Goal: Task Accomplishment & Management: Manage account settings

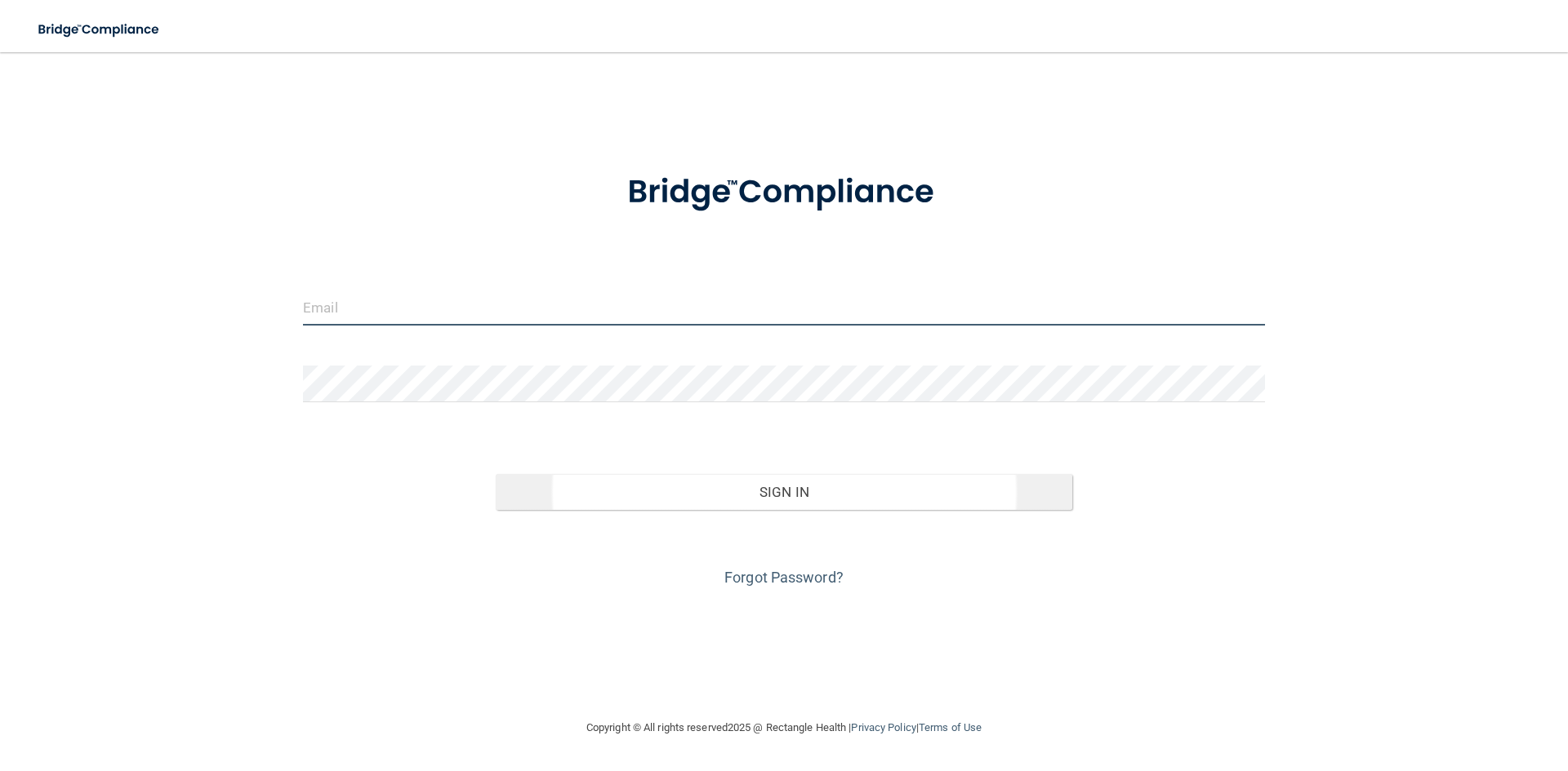
type input "[EMAIL_ADDRESS][DOMAIN_NAME]"
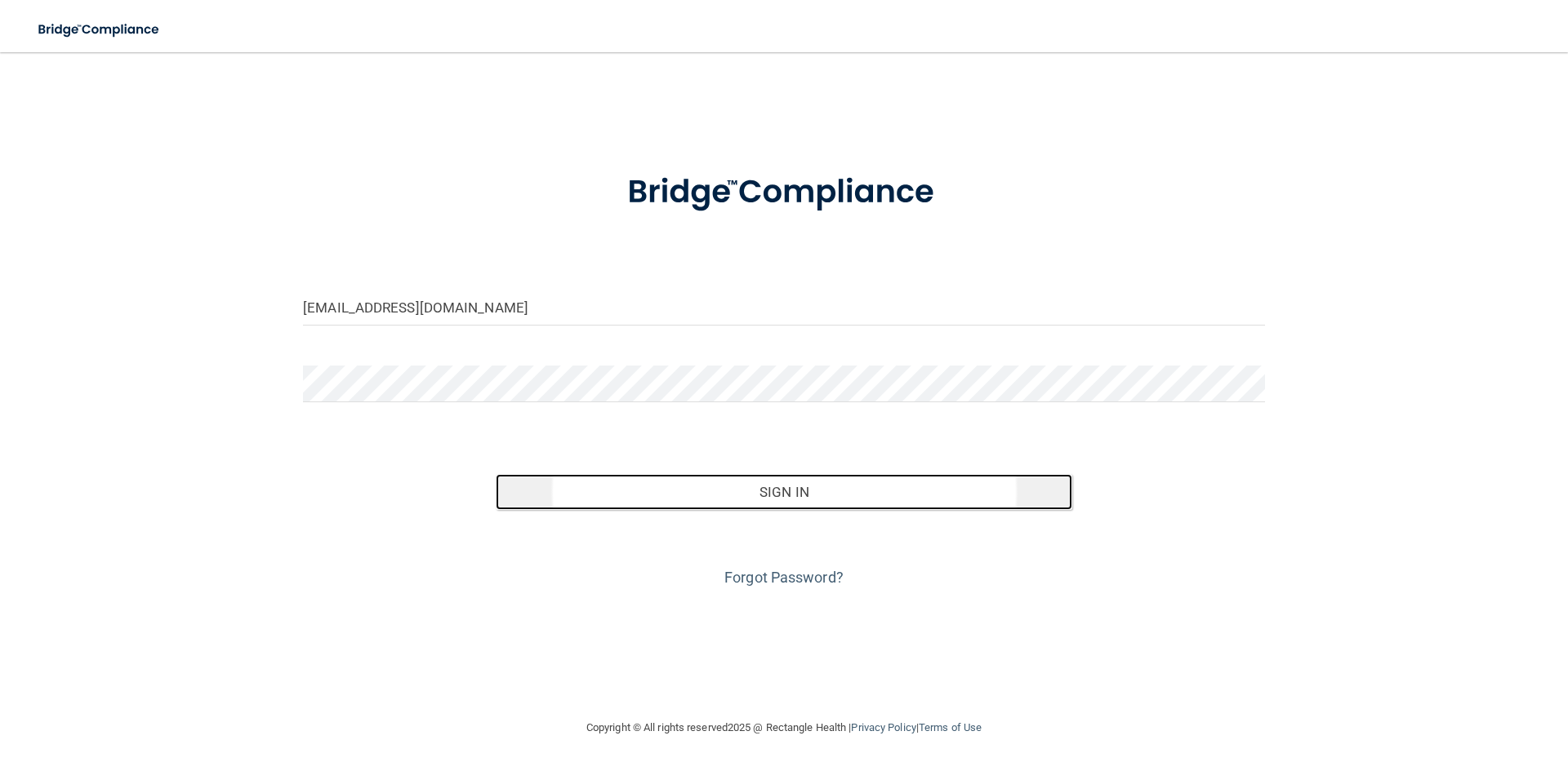
click at [892, 495] on button "Sign In" at bounding box center [784, 492] width 577 height 36
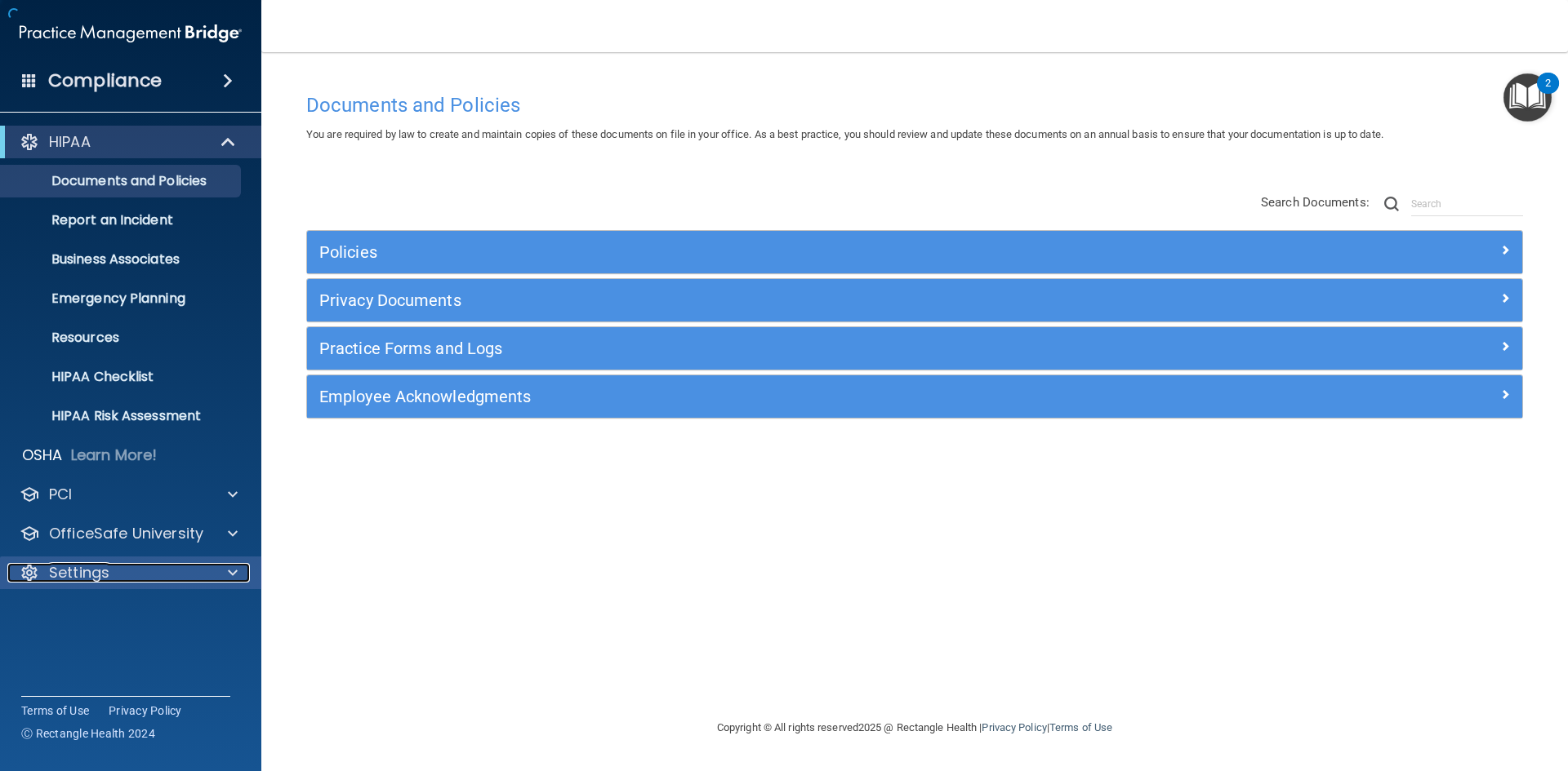
click at [117, 581] on div "Settings" at bounding box center [108, 573] width 202 height 19
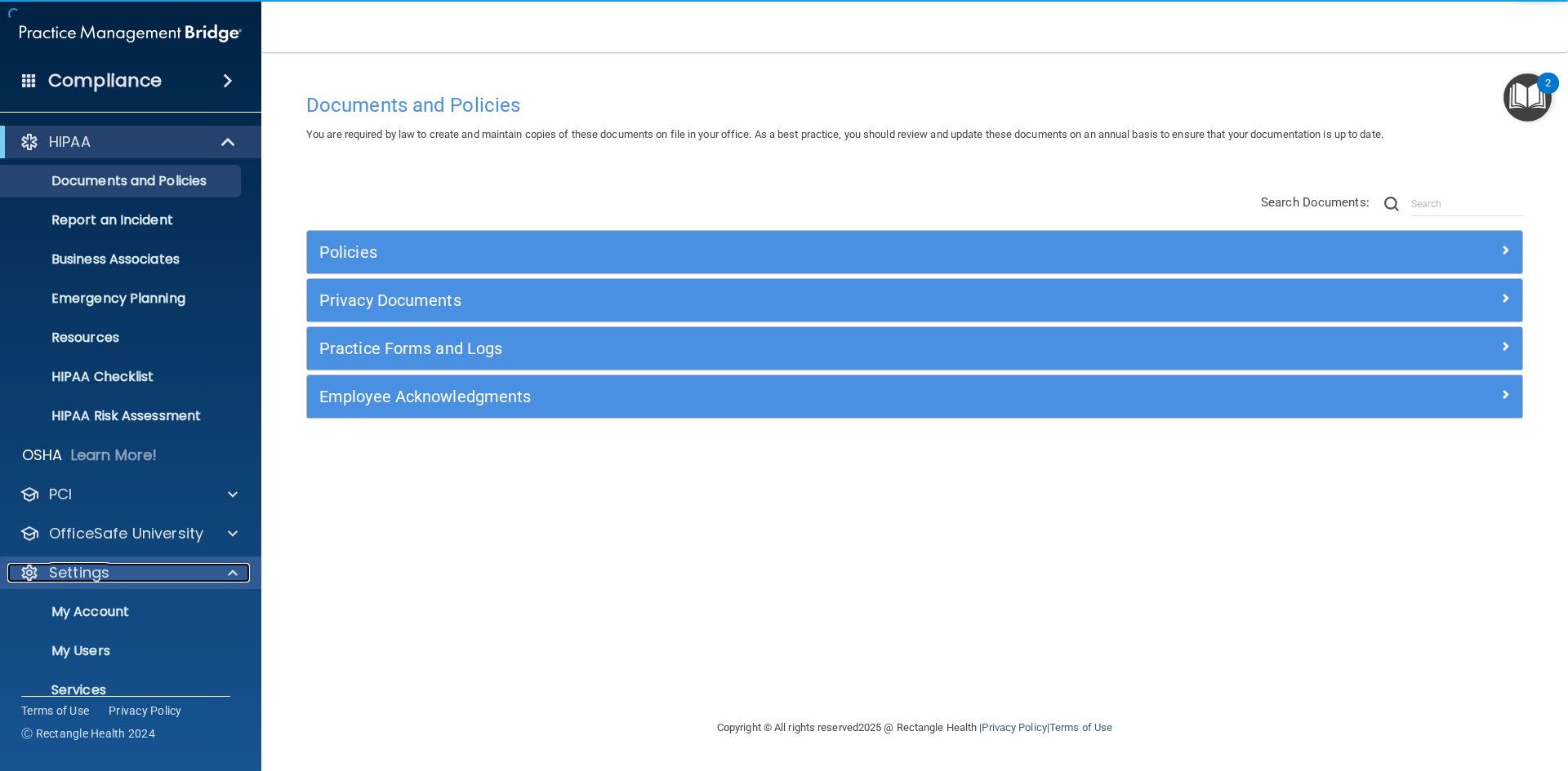
scroll to position [63, 0]
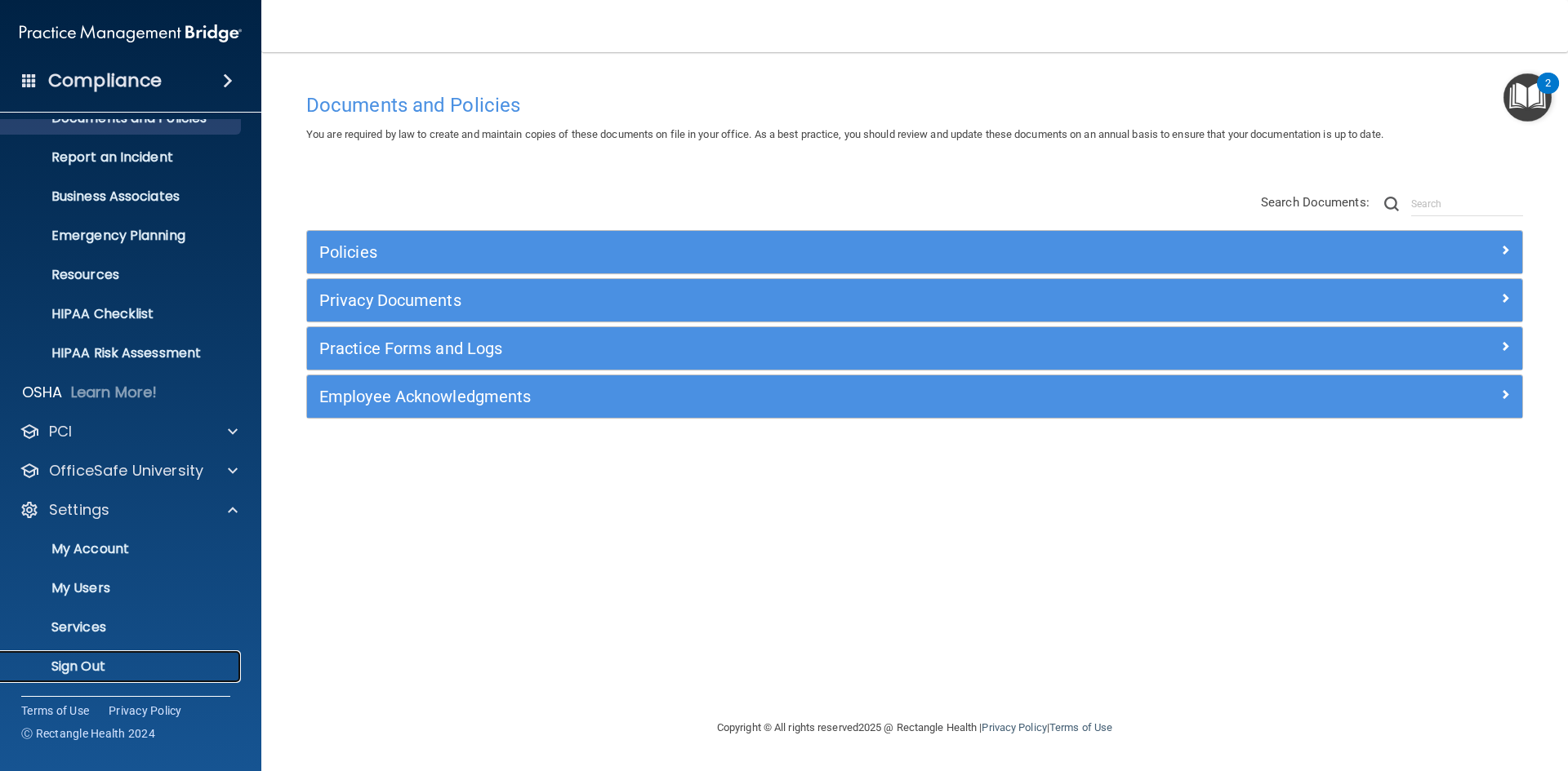
click at [111, 659] on p "Sign Out" at bounding box center [122, 667] width 223 height 16
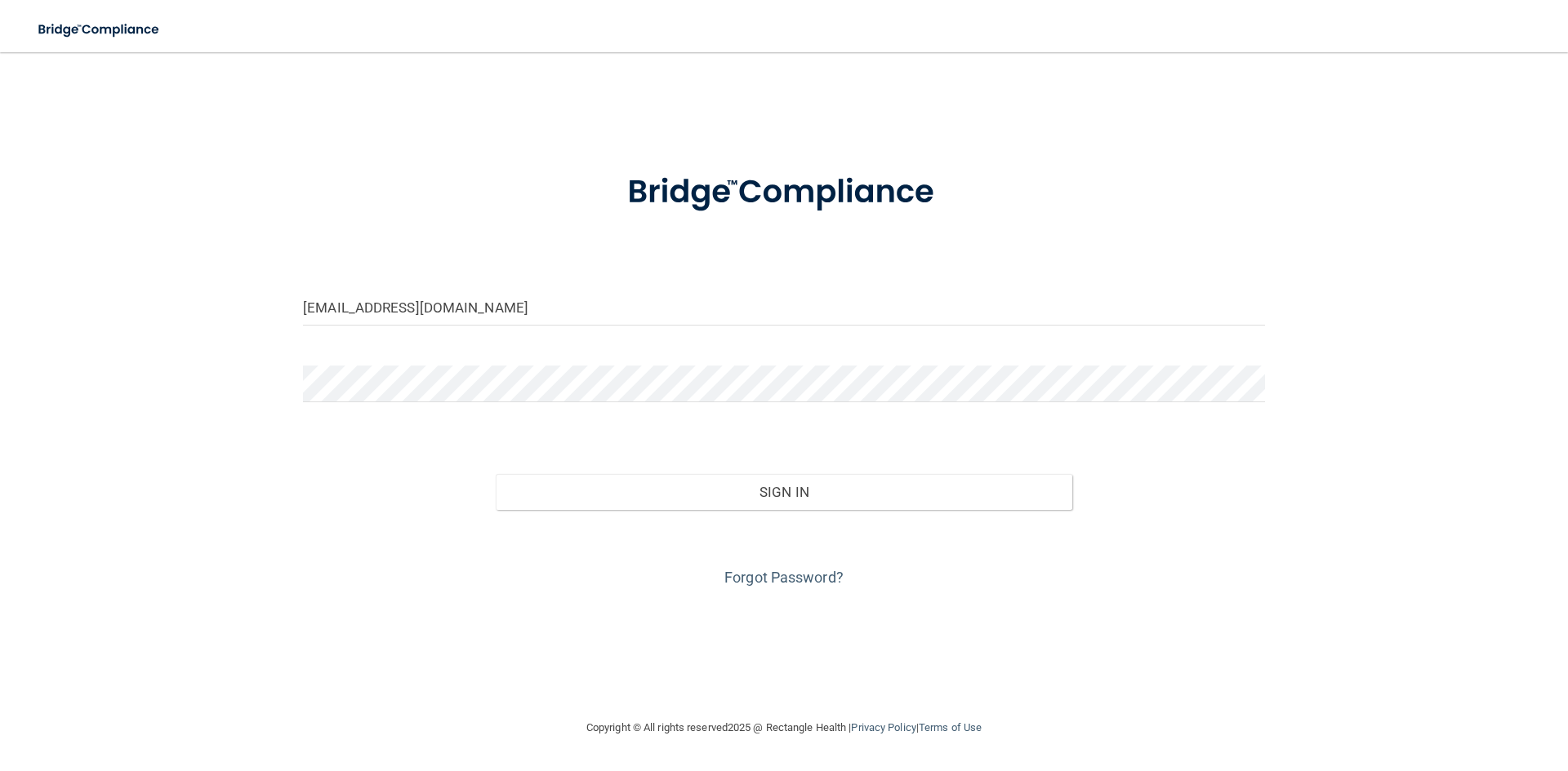
drag, startPoint x: 792, startPoint y: 329, endPoint x: 646, endPoint y: 320, distance: 146.3
click at [646, 320] on div "[EMAIL_ADDRESS][DOMAIN_NAME]" at bounding box center [784, 313] width 987 height 49
drag, startPoint x: 646, startPoint y: 320, endPoint x: 163, endPoint y: 331, distance: 483.1
click at [163, 331] on div "[EMAIL_ADDRESS][DOMAIN_NAME] Invalid email/password. You don't have permission …" at bounding box center [784, 385] width 1503 height 633
type input "\"
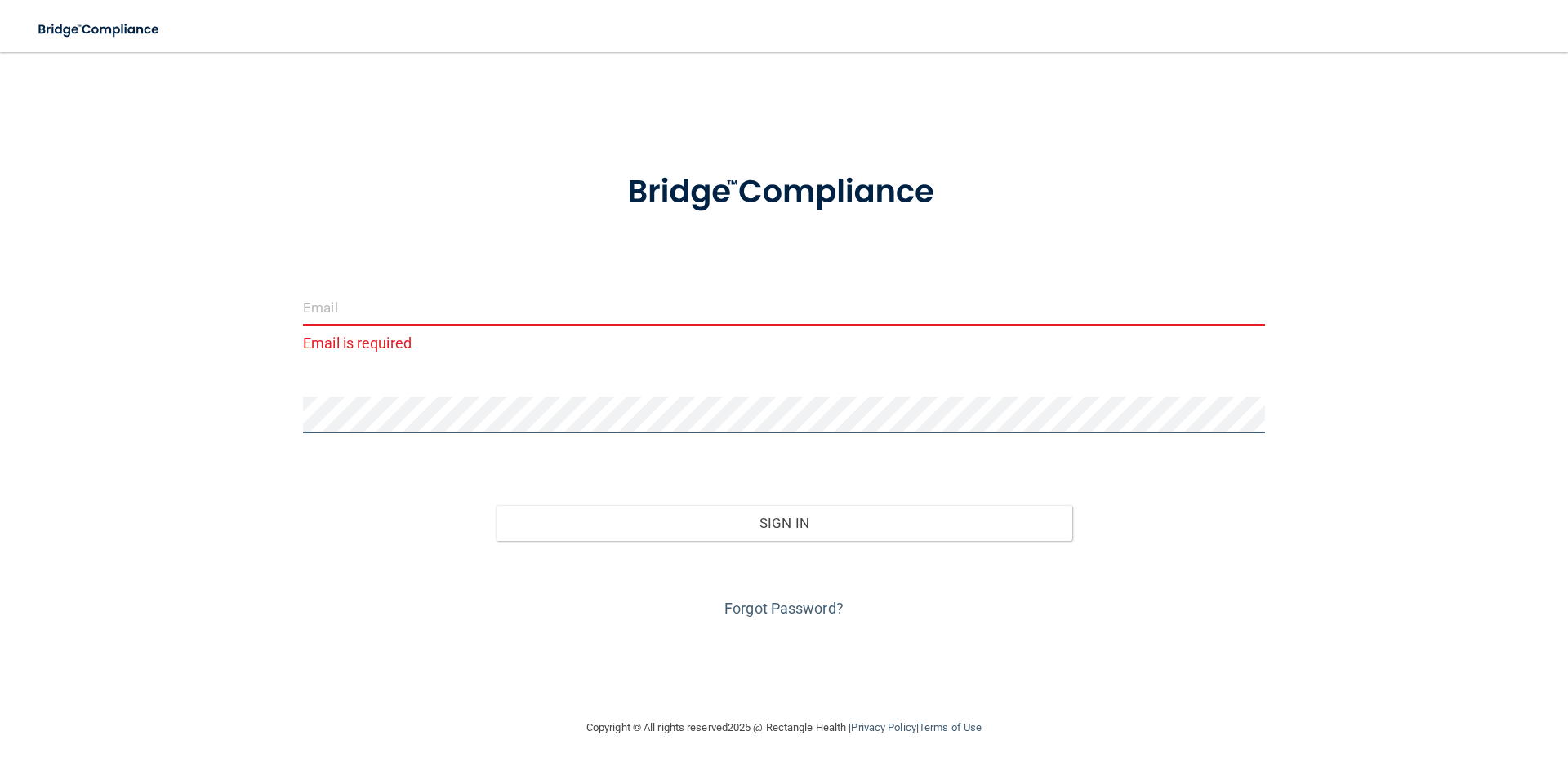
click at [205, 403] on div "Email is required Invalid email/password. You don't have permission to access t…" at bounding box center [784, 385] width 1503 height 633
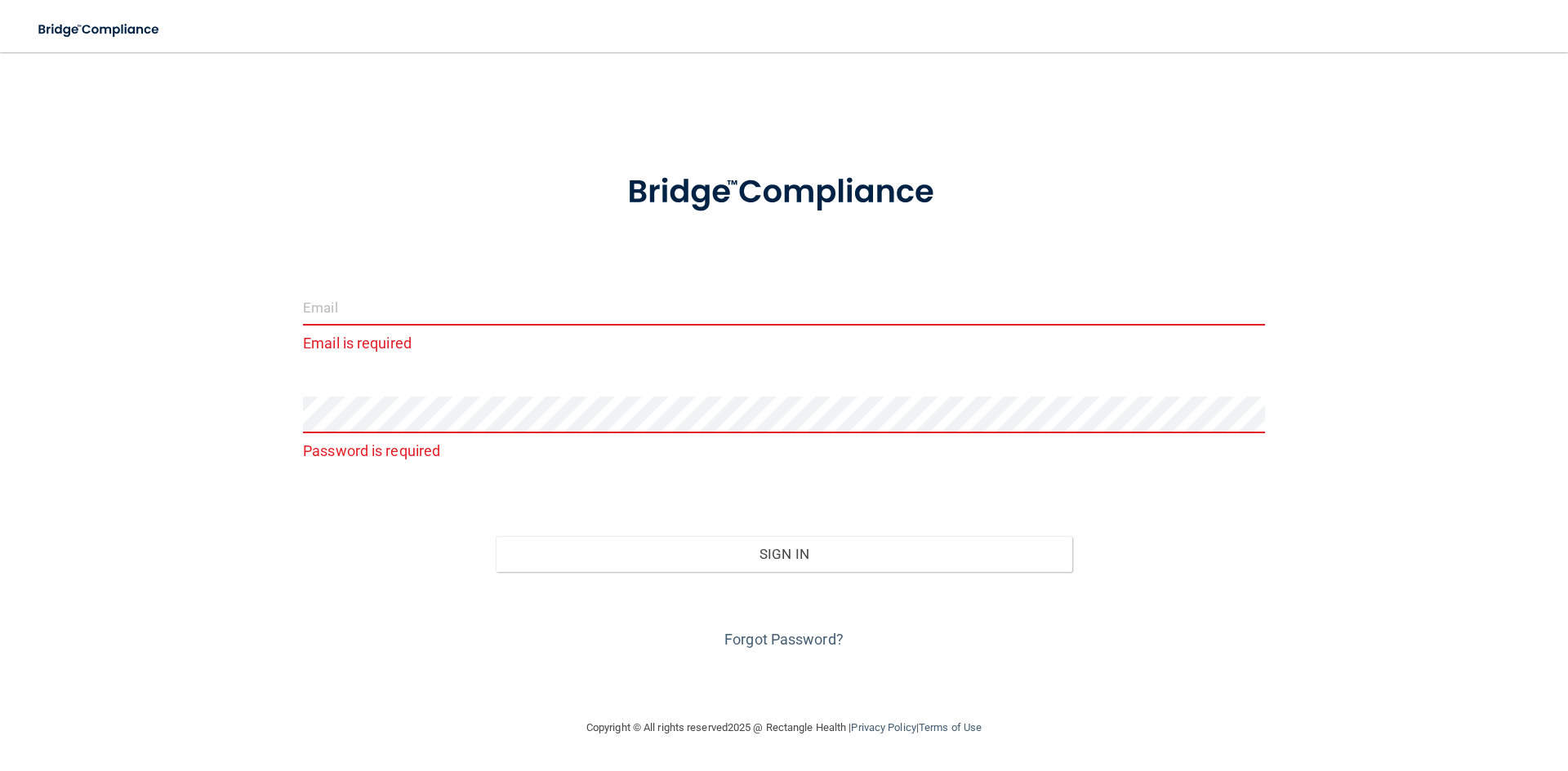
click at [511, 316] on input "email" at bounding box center [784, 307] width 962 height 37
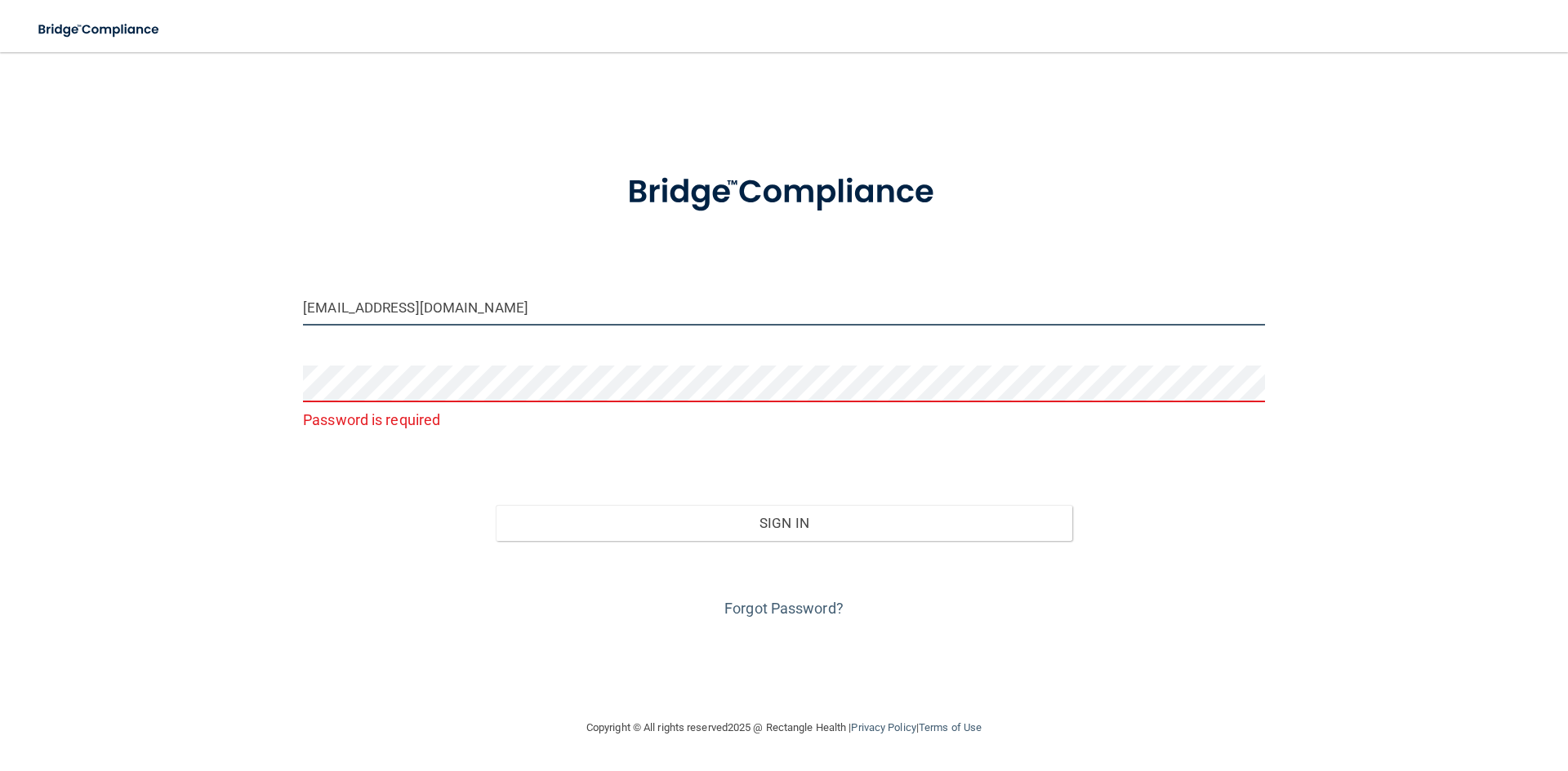
type input "[EMAIL_ADDRESS][DOMAIN_NAME]"
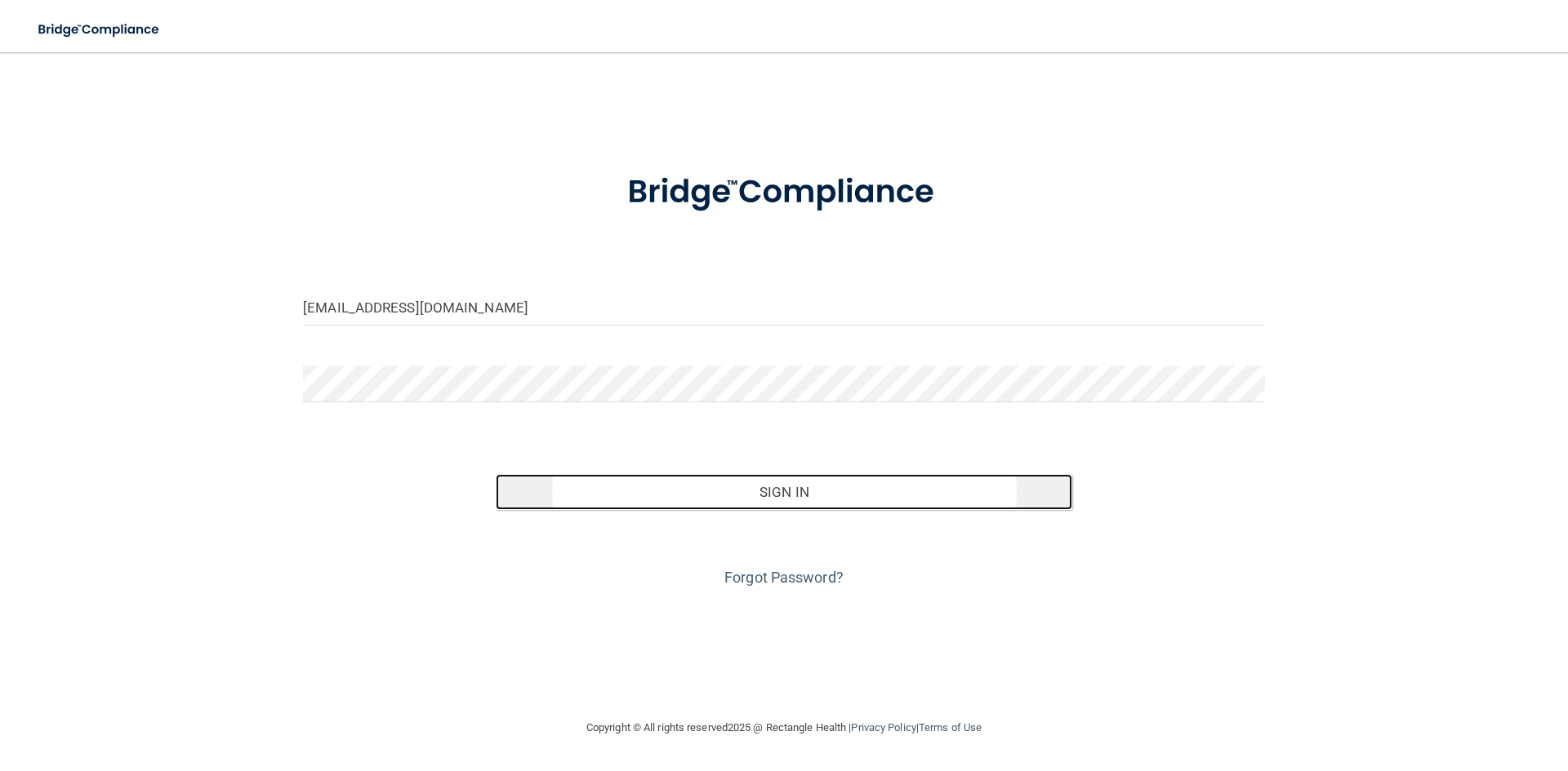
click at [904, 489] on button "Sign In" at bounding box center [784, 492] width 577 height 36
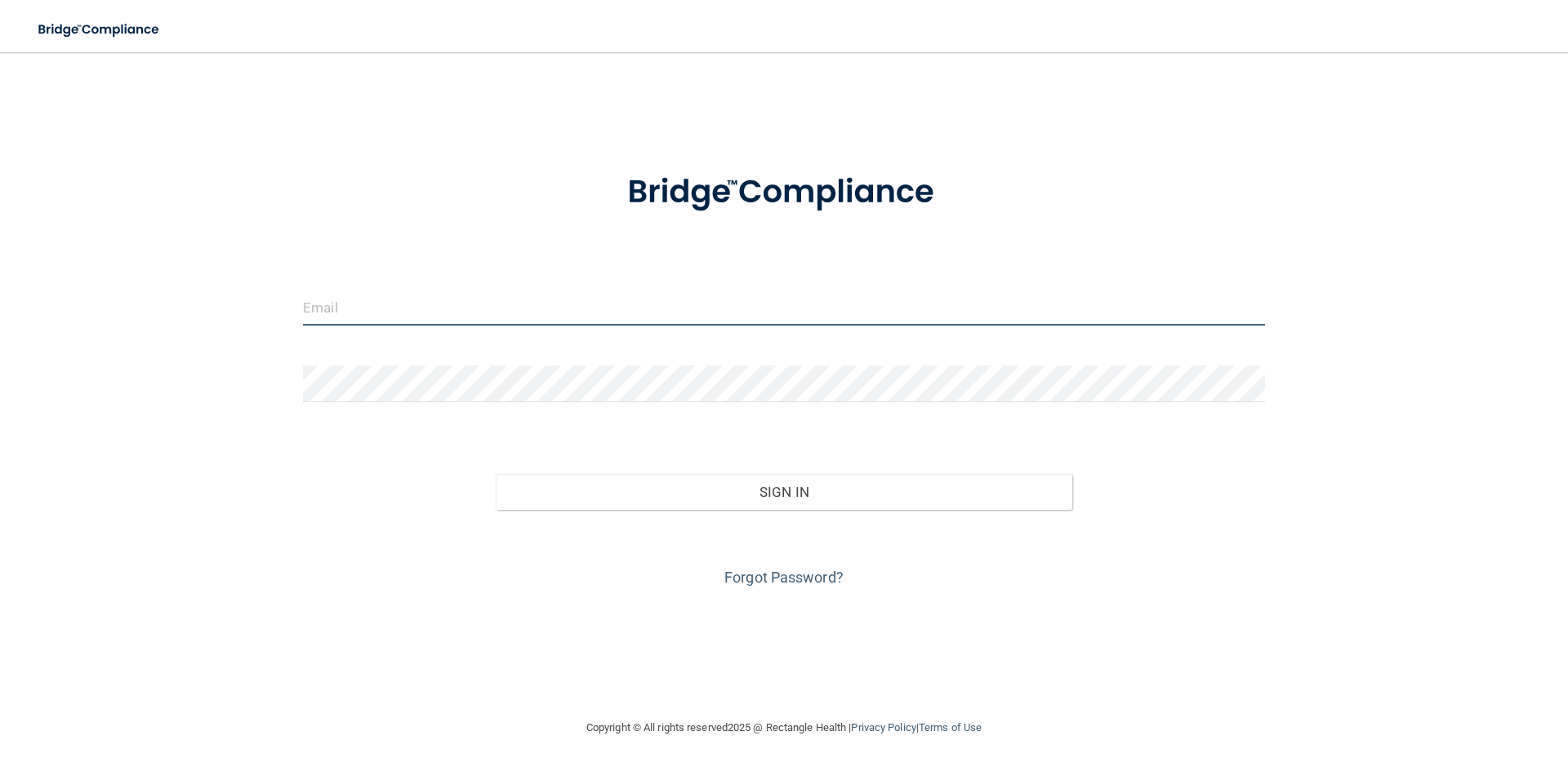
type input "[EMAIL_ADDRESS][DOMAIN_NAME]"
drag, startPoint x: 519, startPoint y: 311, endPoint x: 193, endPoint y: 311, distance: 326.0
click at [193, 311] on div "aveach2020vision@yahoo.com Invalid email/password. You don't have permission to…" at bounding box center [784, 385] width 1503 height 633
type input "chassybug47@icloud.com"
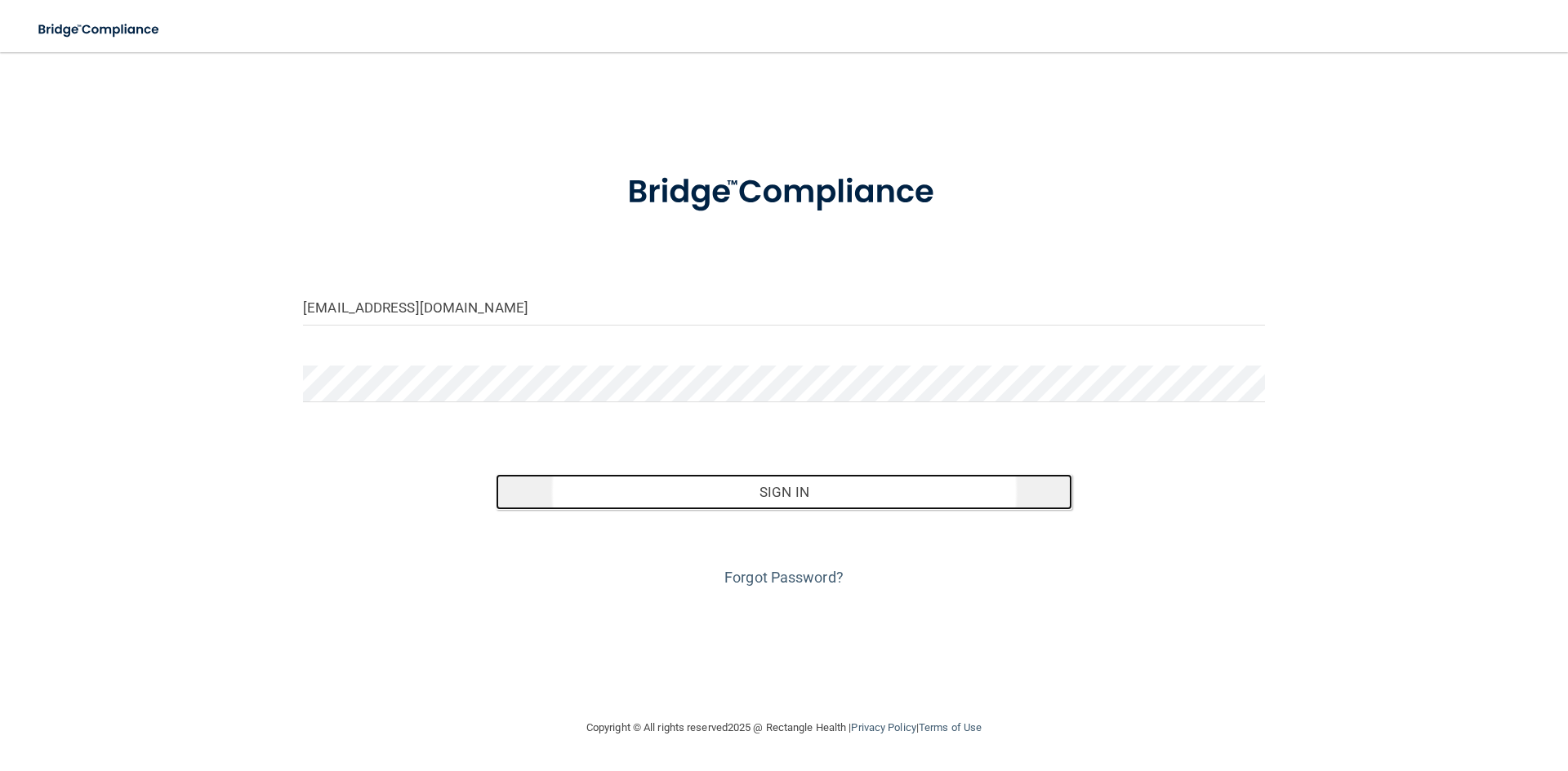
click at [861, 491] on button "Sign In" at bounding box center [784, 492] width 577 height 36
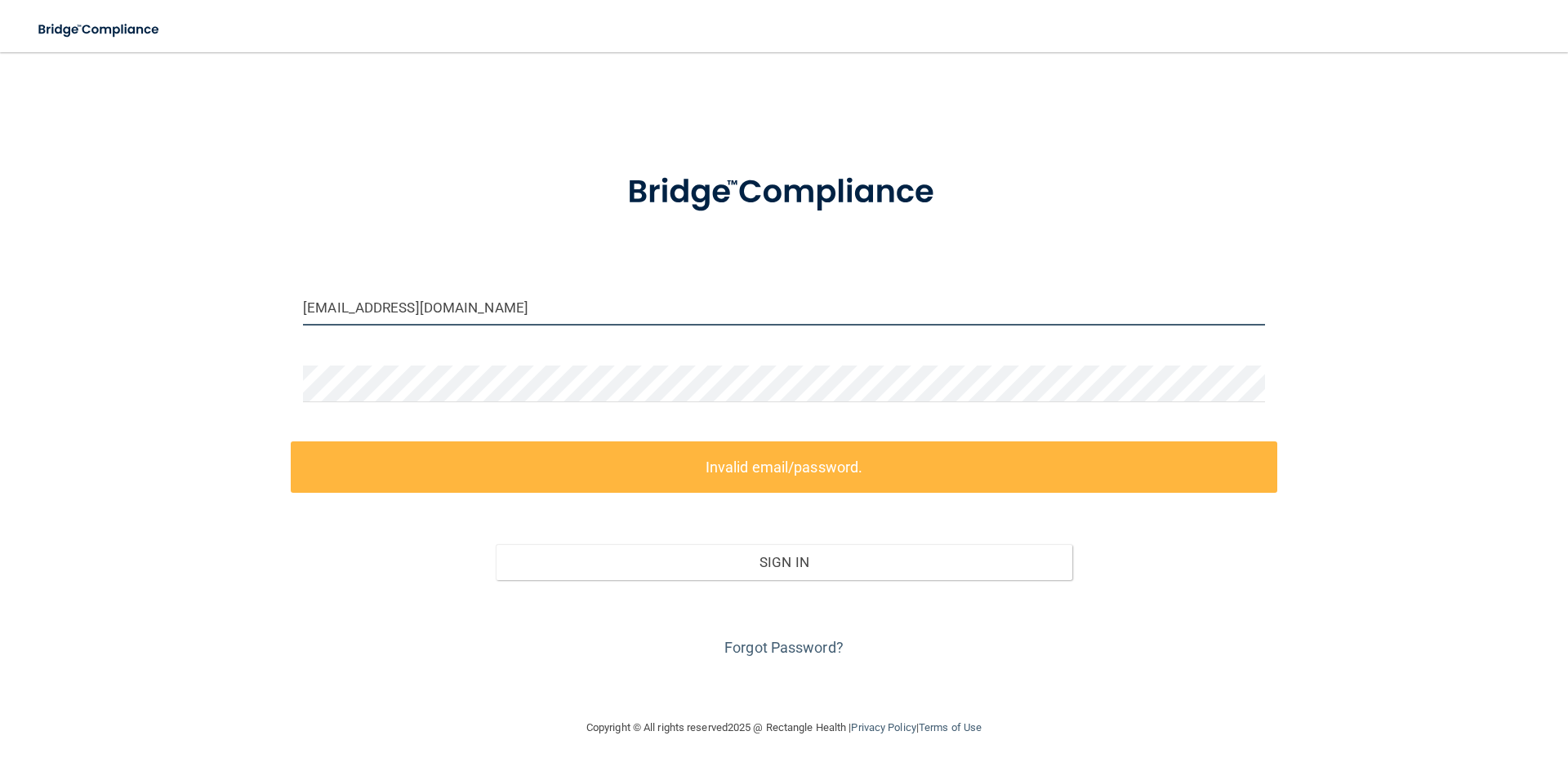
click at [579, 323] on input "chassybug47@icloud.com" at bounding box center [784, 307] width 962 height 37
drag, startPoint x: 580, startPoint y: 305, endPoint x: 110, endPoint y: 321, distance: 470.3
click at [28, 322] on main "chassybug47@icloud.com Invalid email/password. You don't have permission to acc…" at bounding box center [784, 412] width 1568 height 719
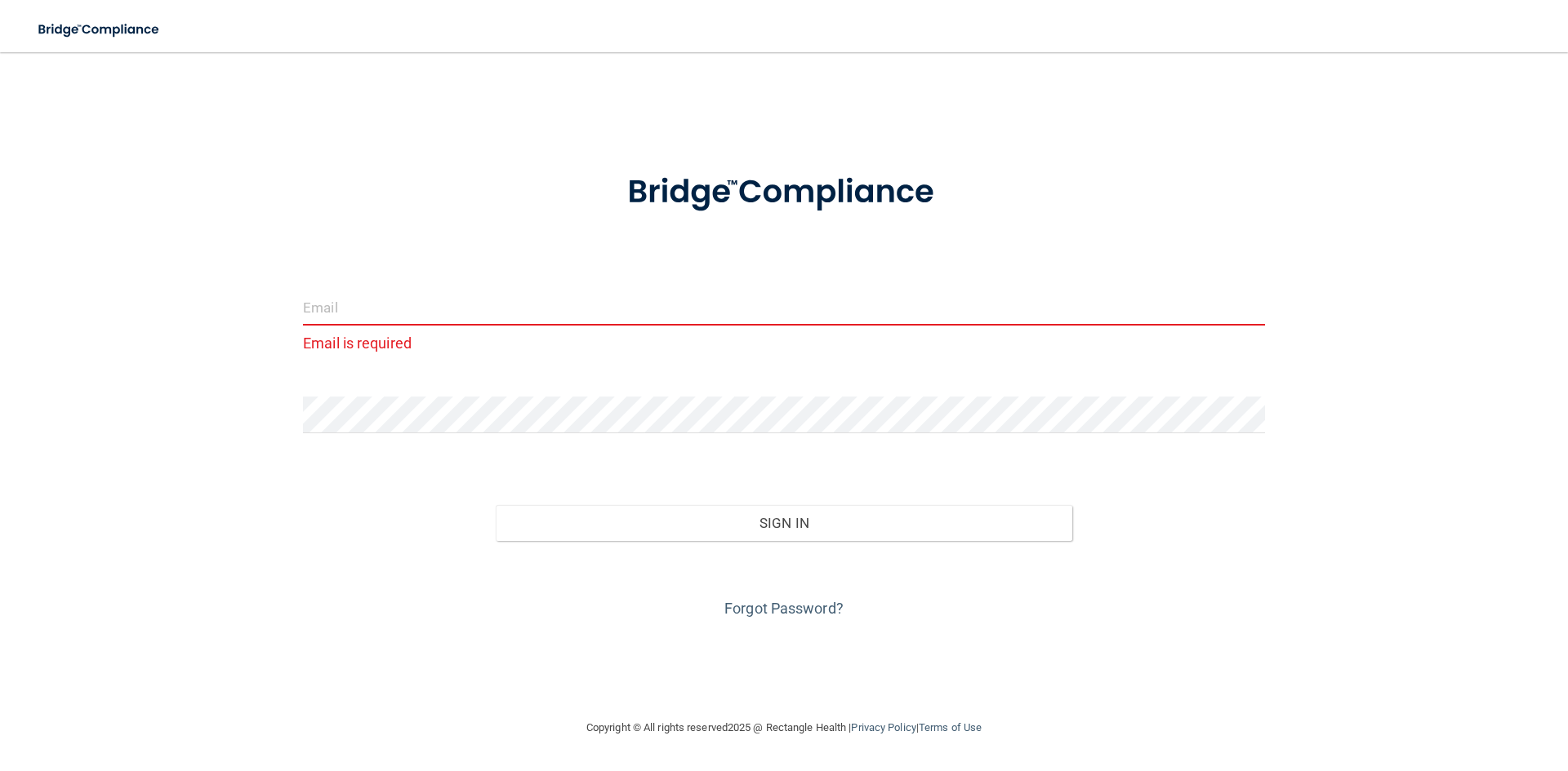
click at [519, 305] on input "email" at bounding box center [784, 307] width 962 height 37
type input "[EMAIL_ADDRESS][DOMAIN_NAME]"
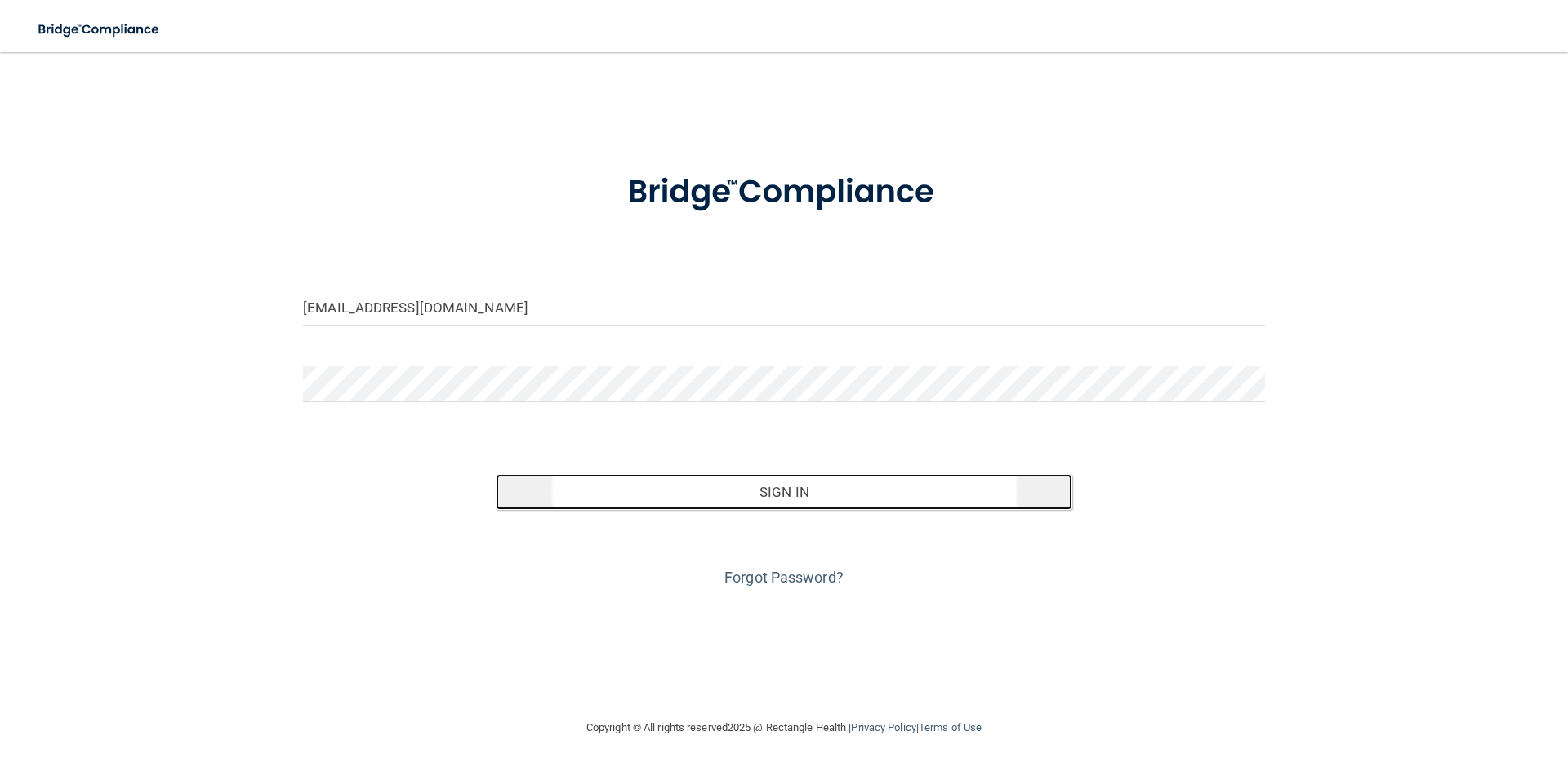
click at [670, 497] on button "Sign In" at bounding box center [784, 492] width 577 height 36
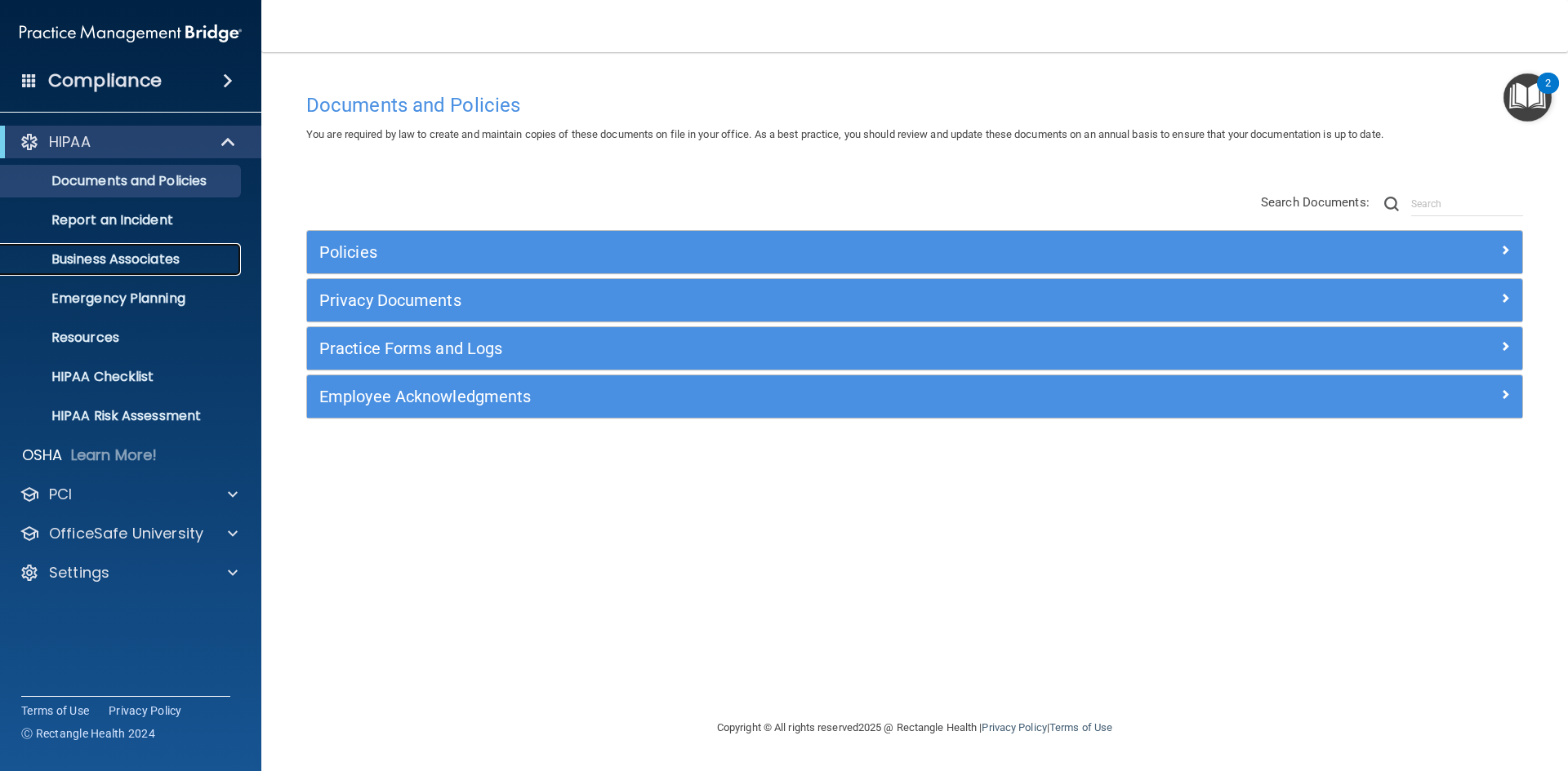
click at [150, 258] on p "Business Associates" at bounding box center [122, 260] width 223 height 16
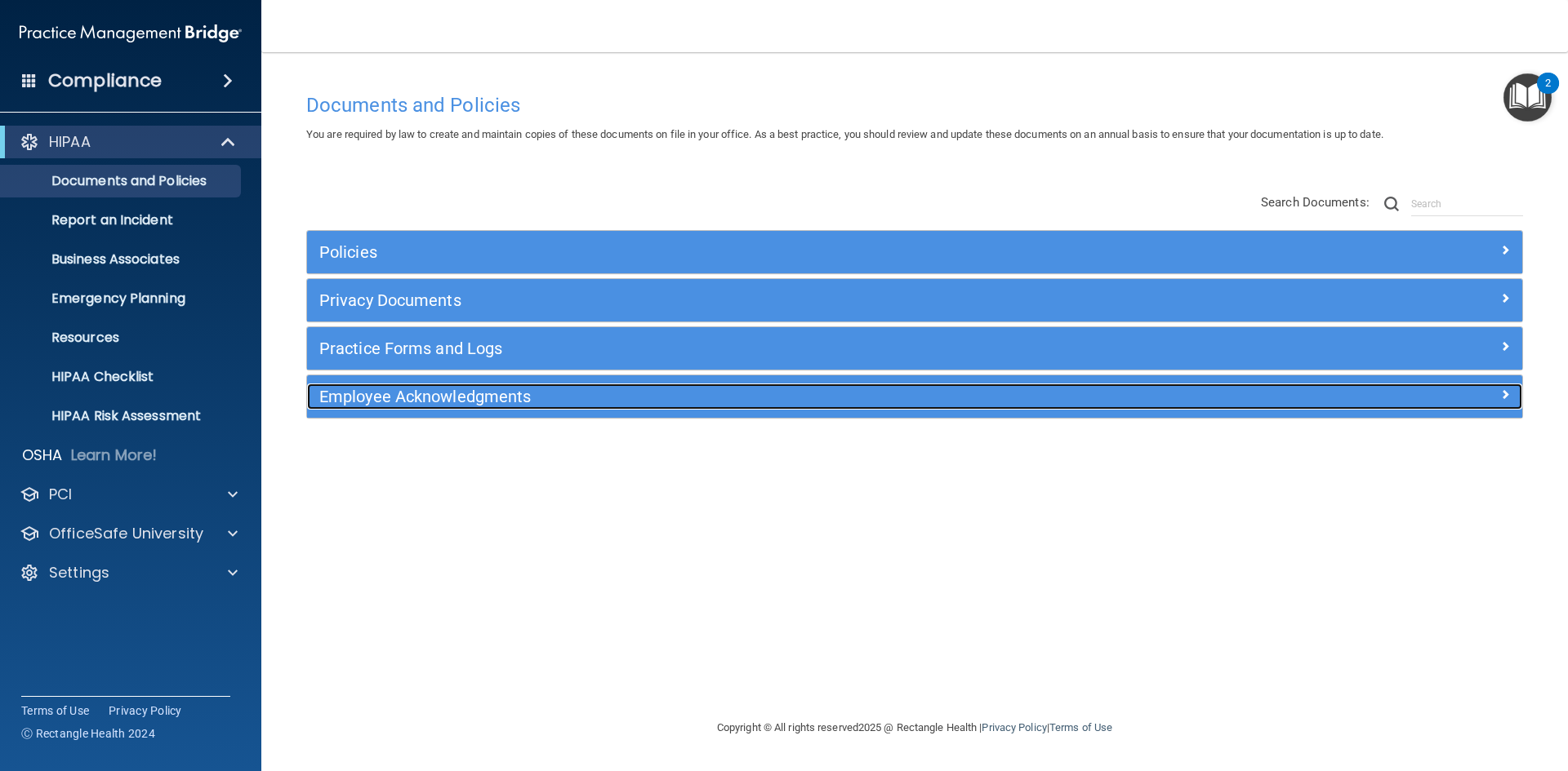
click at [504, 396] on h5 "Employee Acknowledgments" at bounding box center [762, 397] width 887 height 18
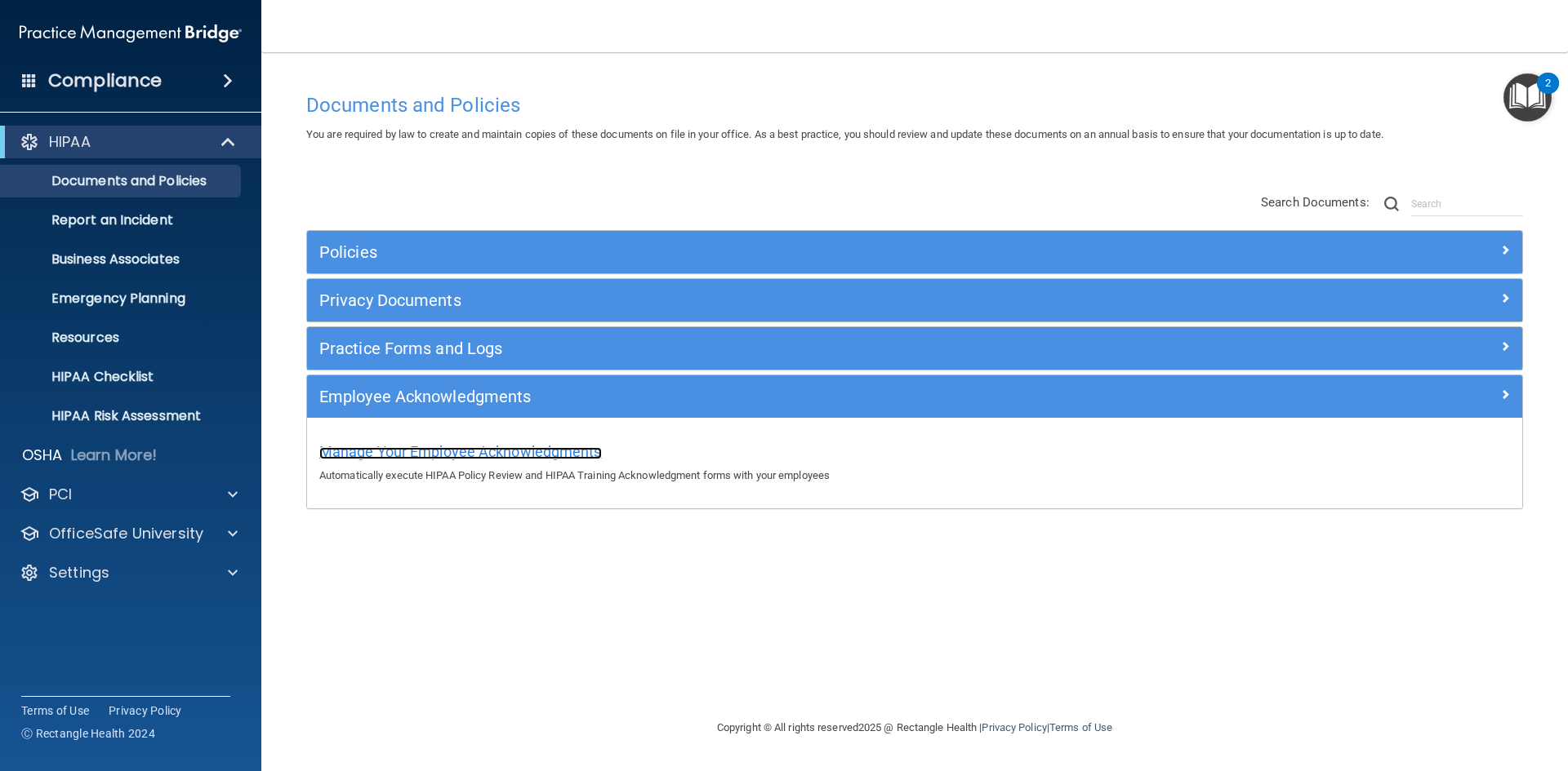
click at [476, 453] on span "Manage Your Employee Acknowledgments" at bounding box center [460, 451] width 283 height 17
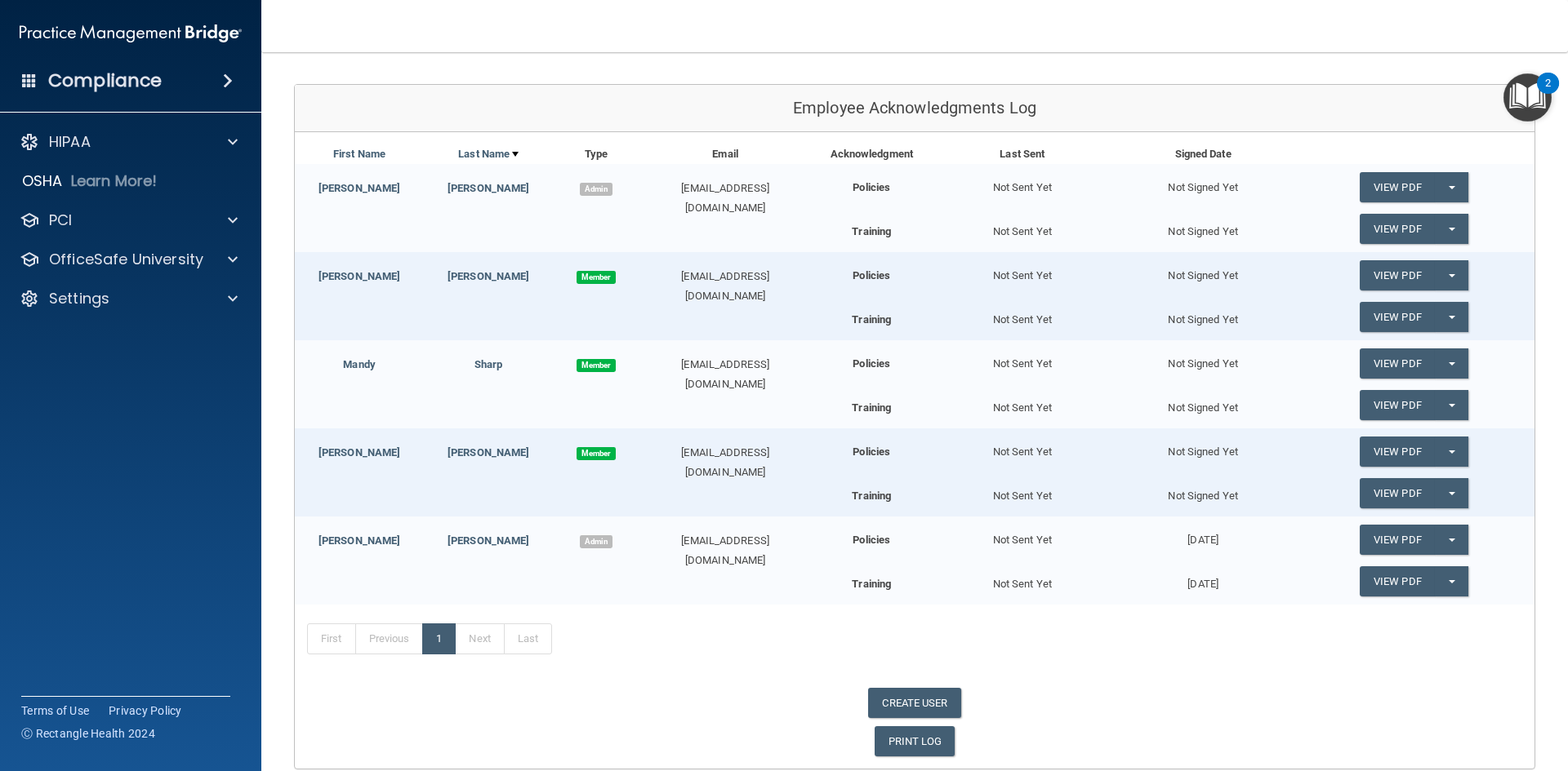
scroll to position [81, 0]
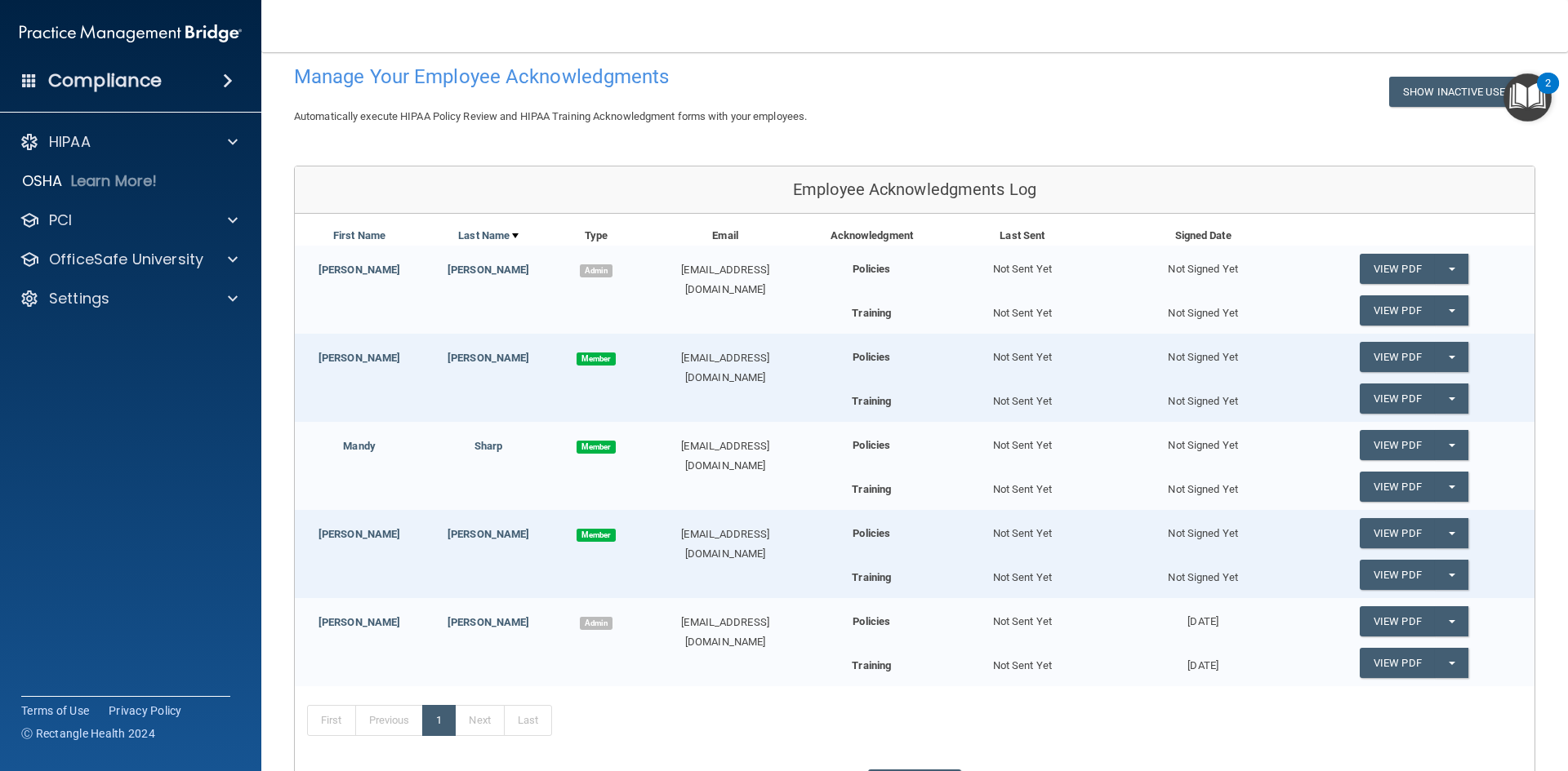
drag, startPoint x: 1019, startPoint y: 161, endPoint x: 1042, endPoint y: 128, distance: 40.2
drag, startPoint x: 1042, startPoint y: 128, endPoint x: 966, endPoint y: 104, distance: 79.7
click at [966, 104] on div "Manage Your Employee Acknowledgments Show Inactive Users" at bounding box center [914, 82] width 1266 height 49
click at [1410, 267] on link "View PDF" at bounding box center [1397, 268] width 75 height 30
click at [1439, 272] on button "Split button!" at bounding box center [1451, 268] width 34 height 30
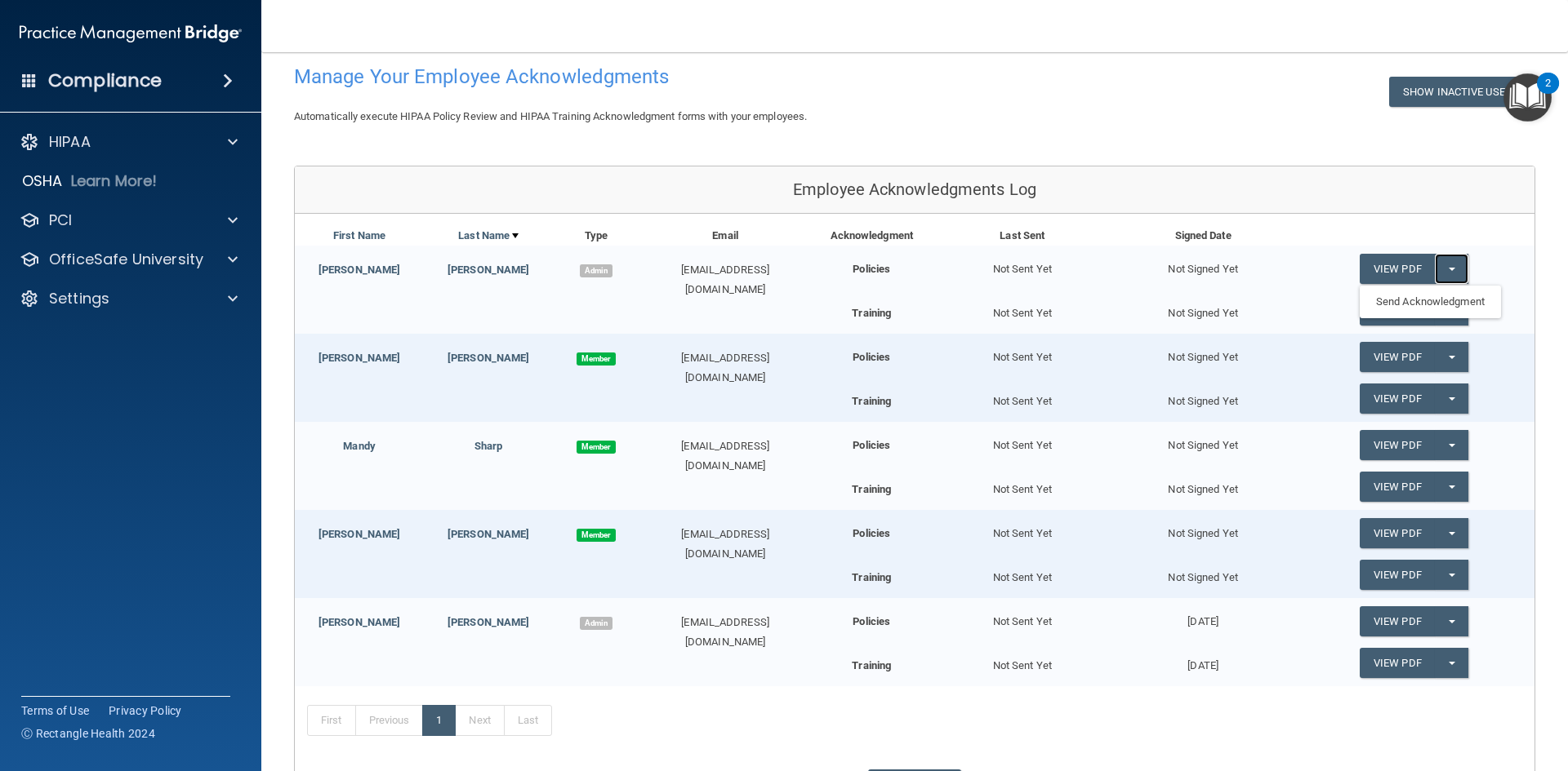
click at [1439, 272] on button "Split button!" at bounding box center [1451, 268] width 34 height 30
click at [1446, 309] on button "Split button!" at bounding box center [1451, 311] width 34 height 30
click at [1399, 366] on link "View PDF" at bounding box center [1397, 357] width 75 height 30
click at [594, 359] on span "Member" at bounding box center [596, 359] width 39 height 13
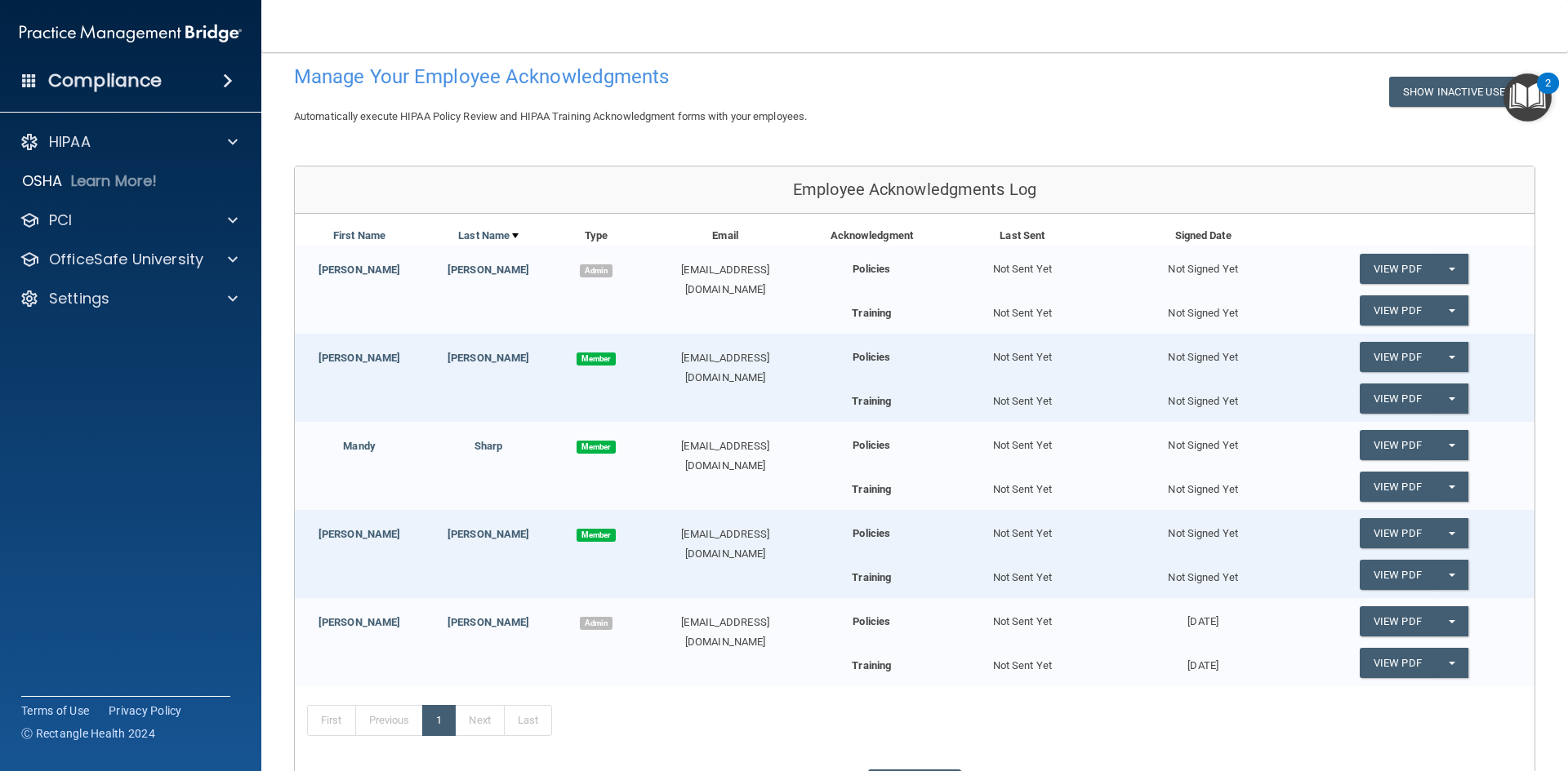
click at [594, 359] on span "Member" at bounding box center [596, 359] width 39 height 13
click at [593, 358] on span "Member" at bounding box center [596, 359] width 39 height 13
click at [1520, 96] on img "Open Resource Center, 2 new notifications" at bounding box center [1527, 97] width 49 height 49
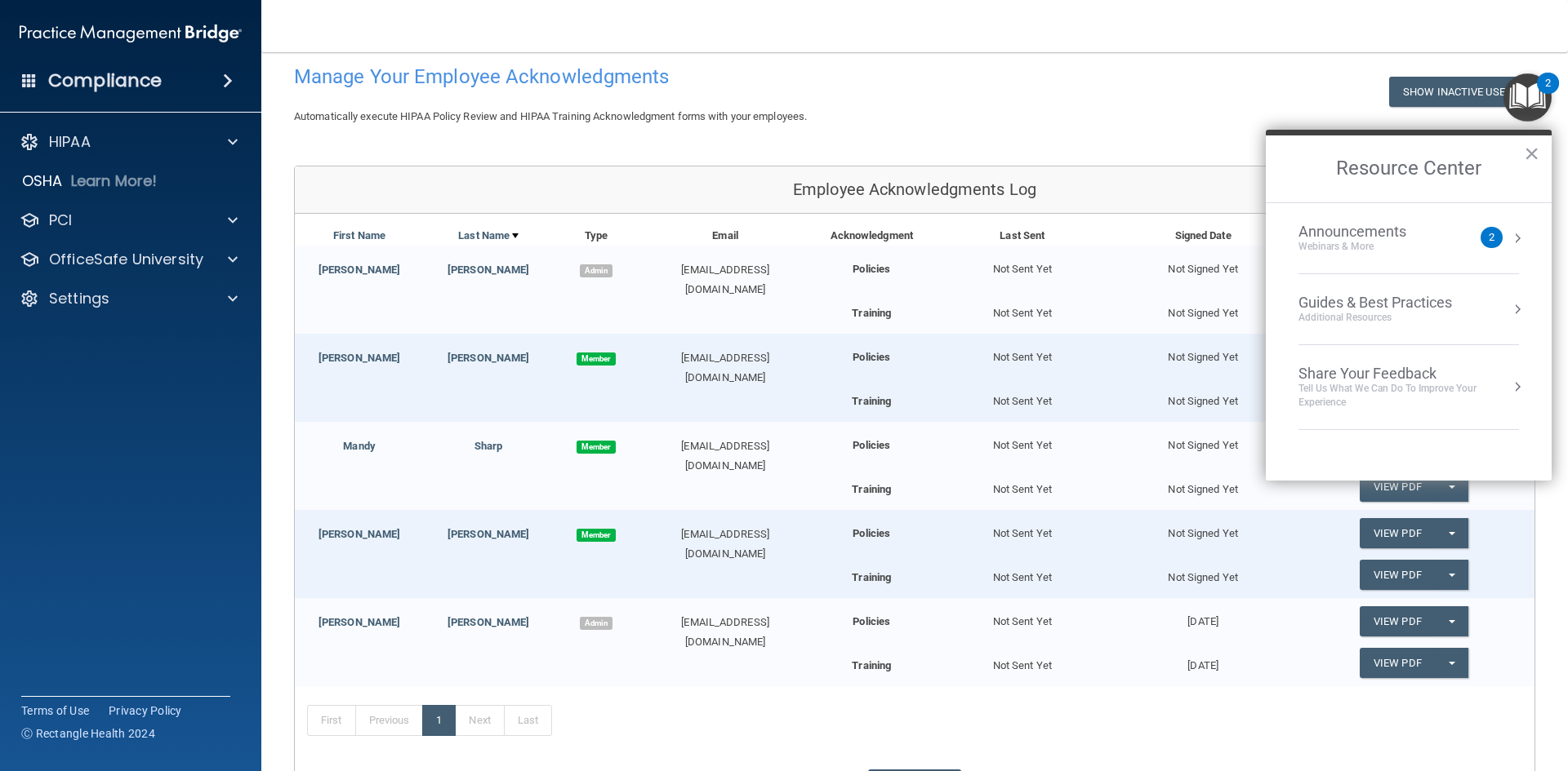
click at [1183, 59] on div "Show Inactive Users" at bounding box center [1283, 82] width 527 height 49
click at [1533, 151] on button "×" at bounding box center [1532, 154] width 16 height 26
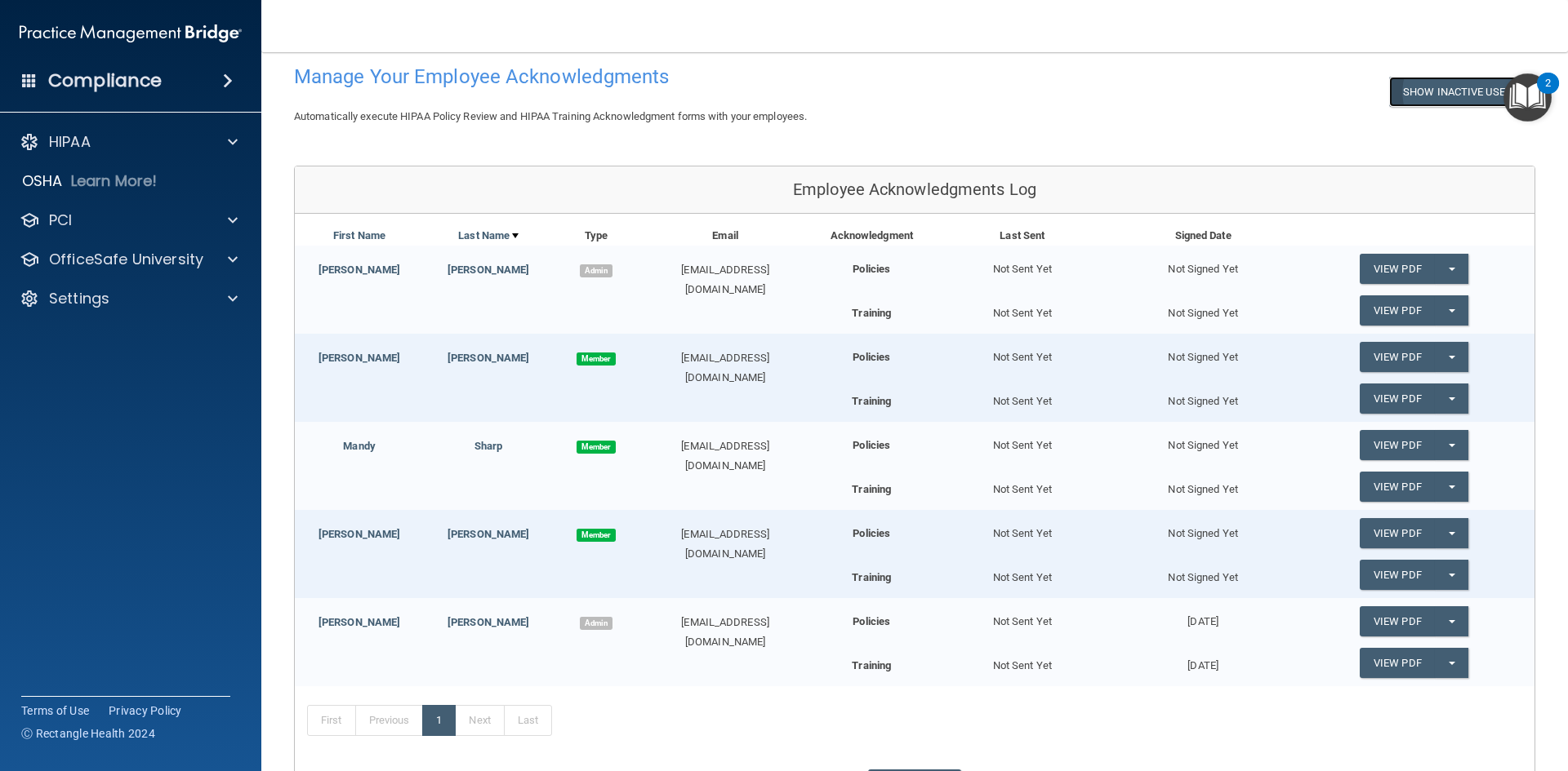
click at [1432, 92] on button "Show Inactive Users" at bounding box center [1459, 92] width 142 height 30
click at [1541, 92] on div "2" at bounding box center [1548, 83] width 22 height 21
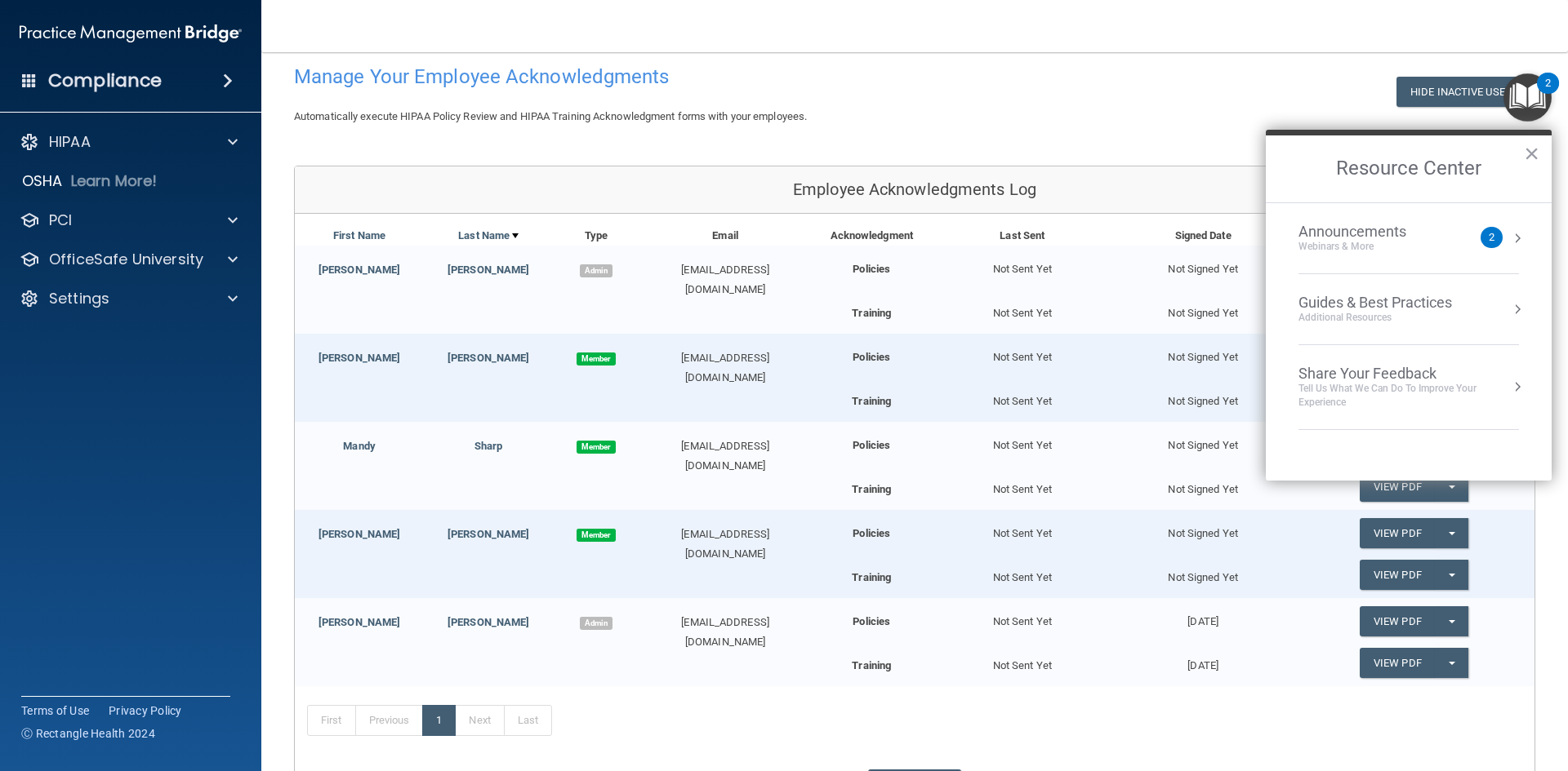
click at [1398, 238] on div "Announcements" at bounding box center [1368, 231] width 140 height 18
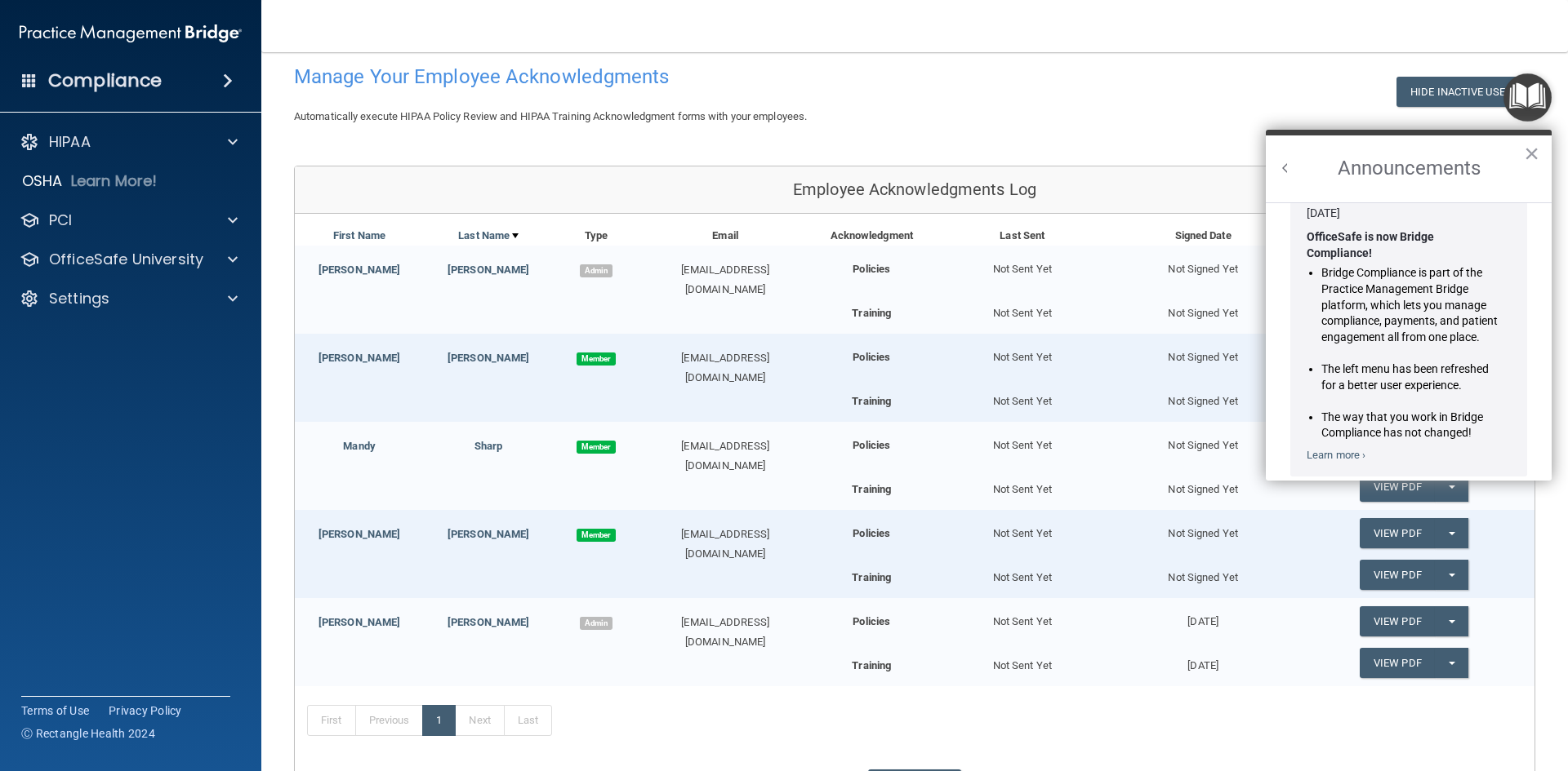
scroll to position [0, 0]
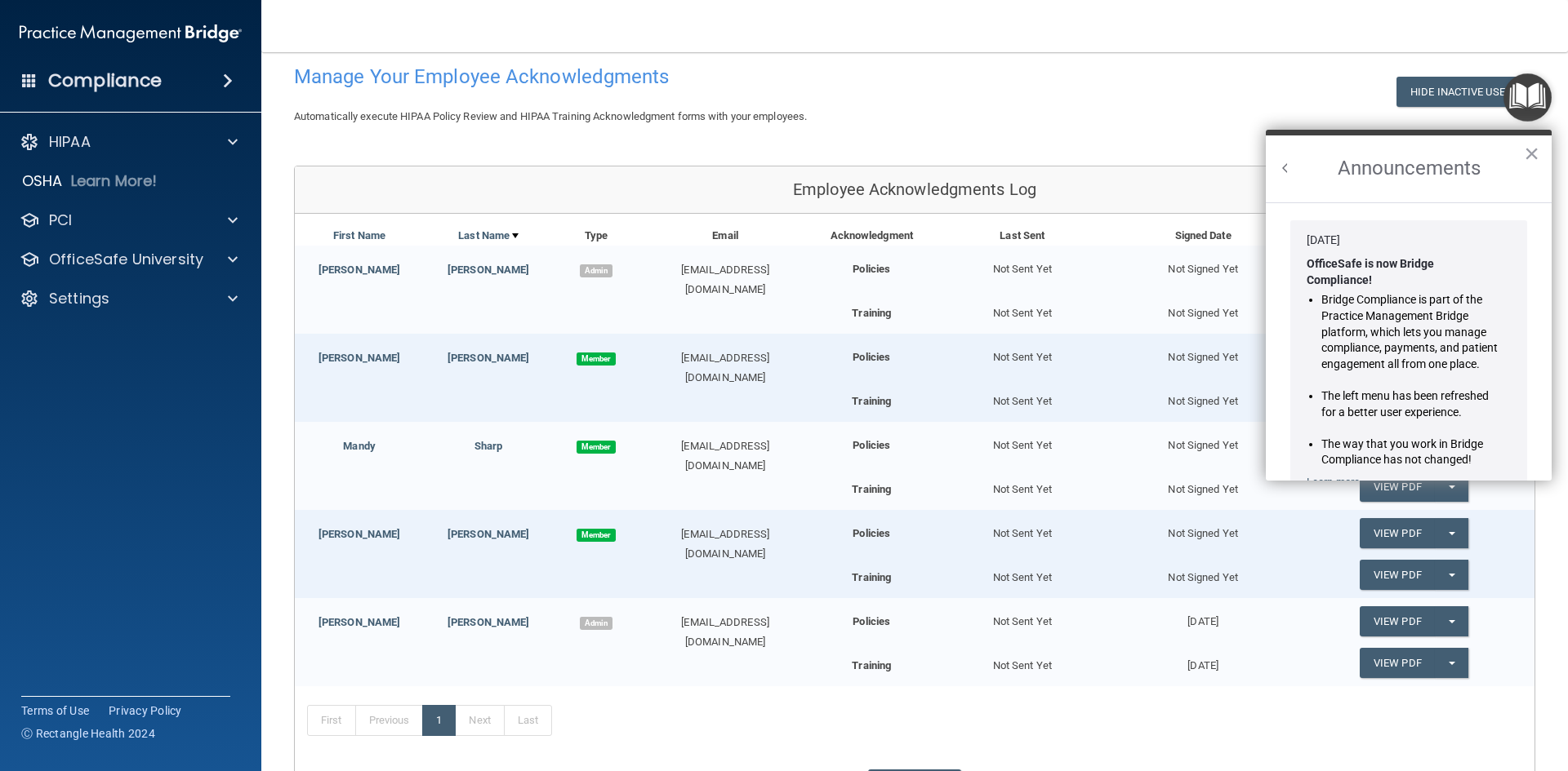
click at [1283, 167] on button "Back to Resource Center Home" at bounding box center [1285, 168] width 16 height 16
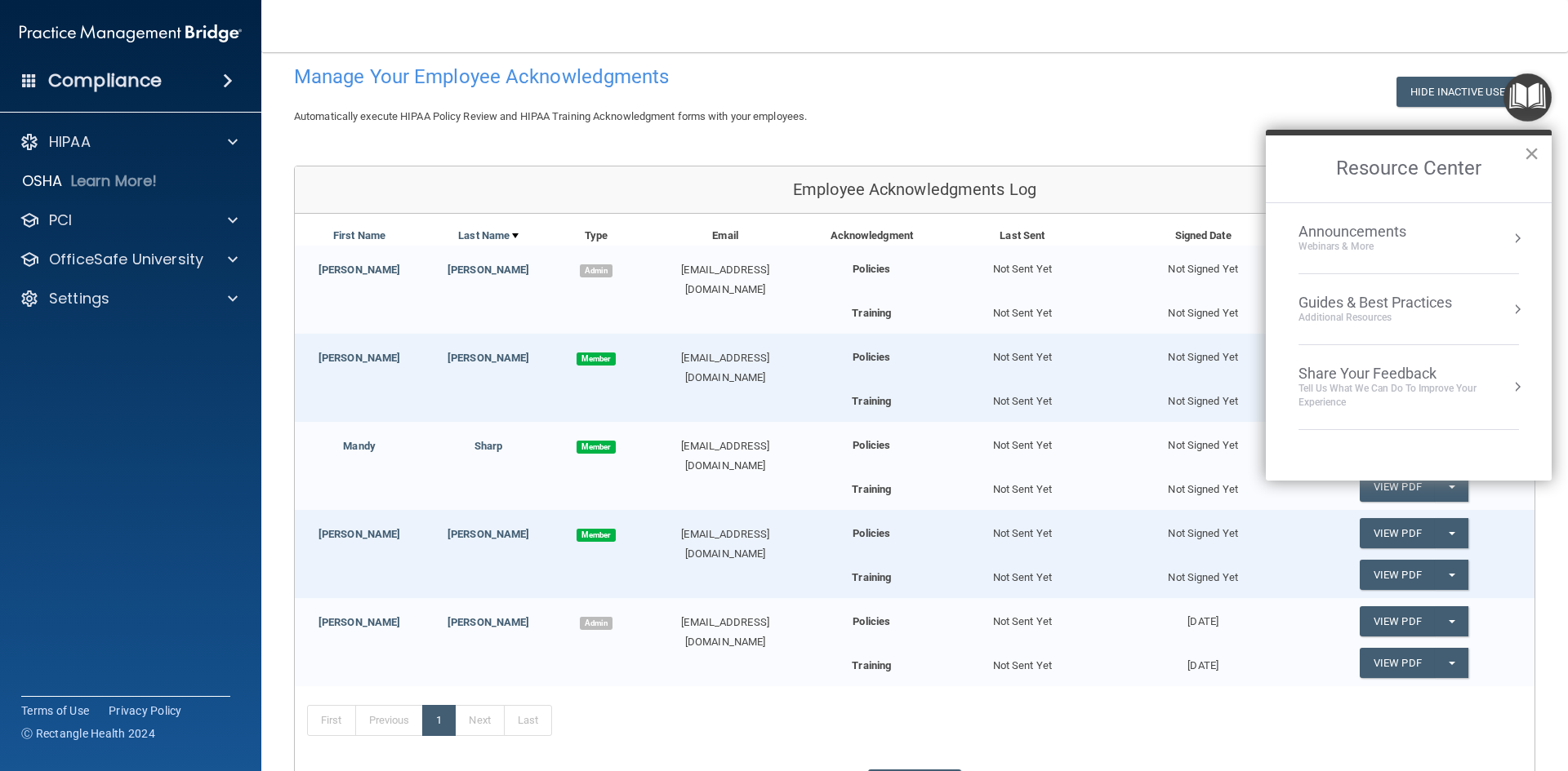
click at [1533, 159] on button "×" at bounding box center [1532, 154] width 16 height 26
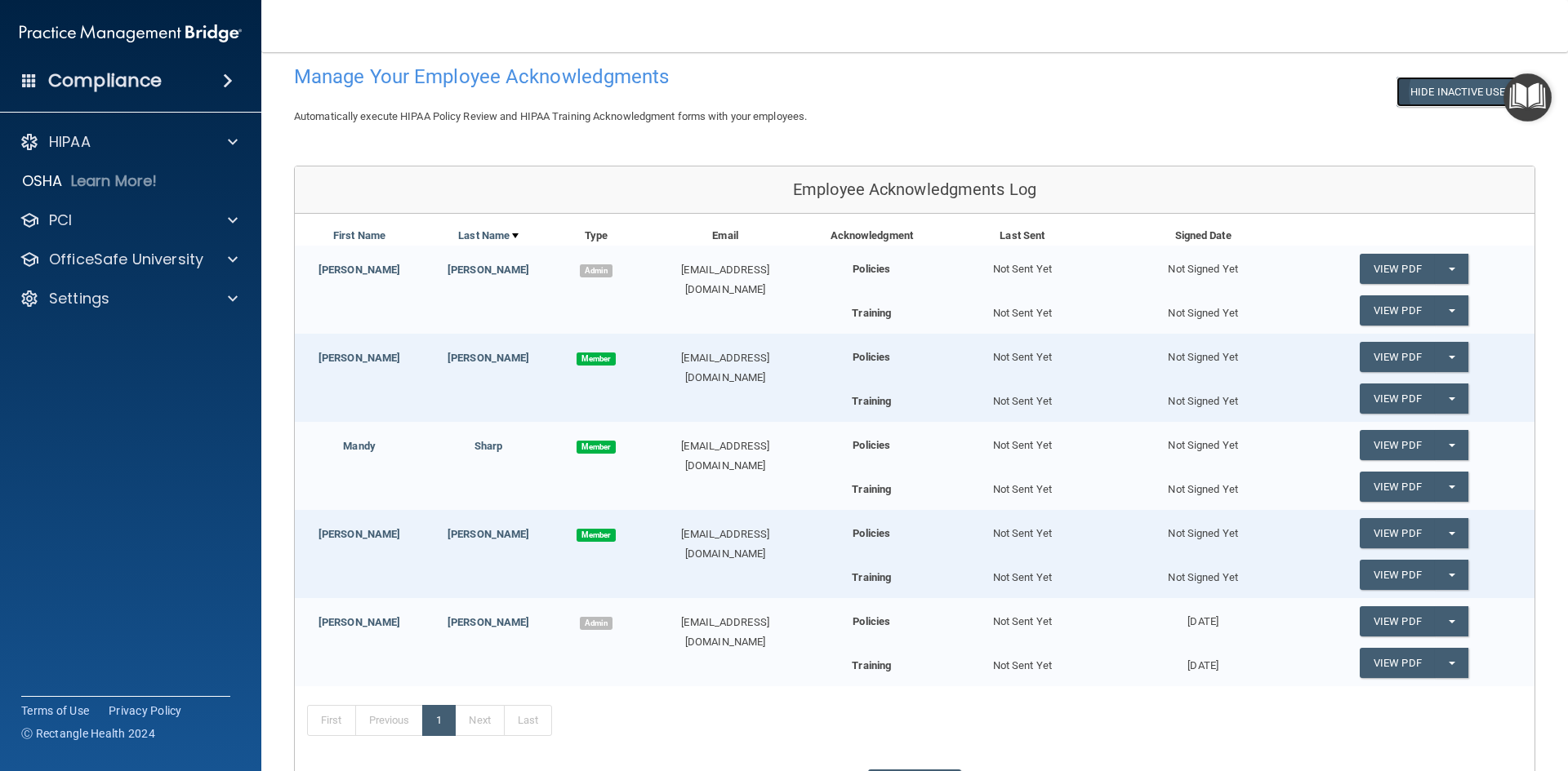
click at [1455, 97] on button "Hide Inactive Users" at bounding box center [1464, 92] width 135 height 30
click at [481, 723] on link "Next" at bounding box center [479, 721] width 49 height 31
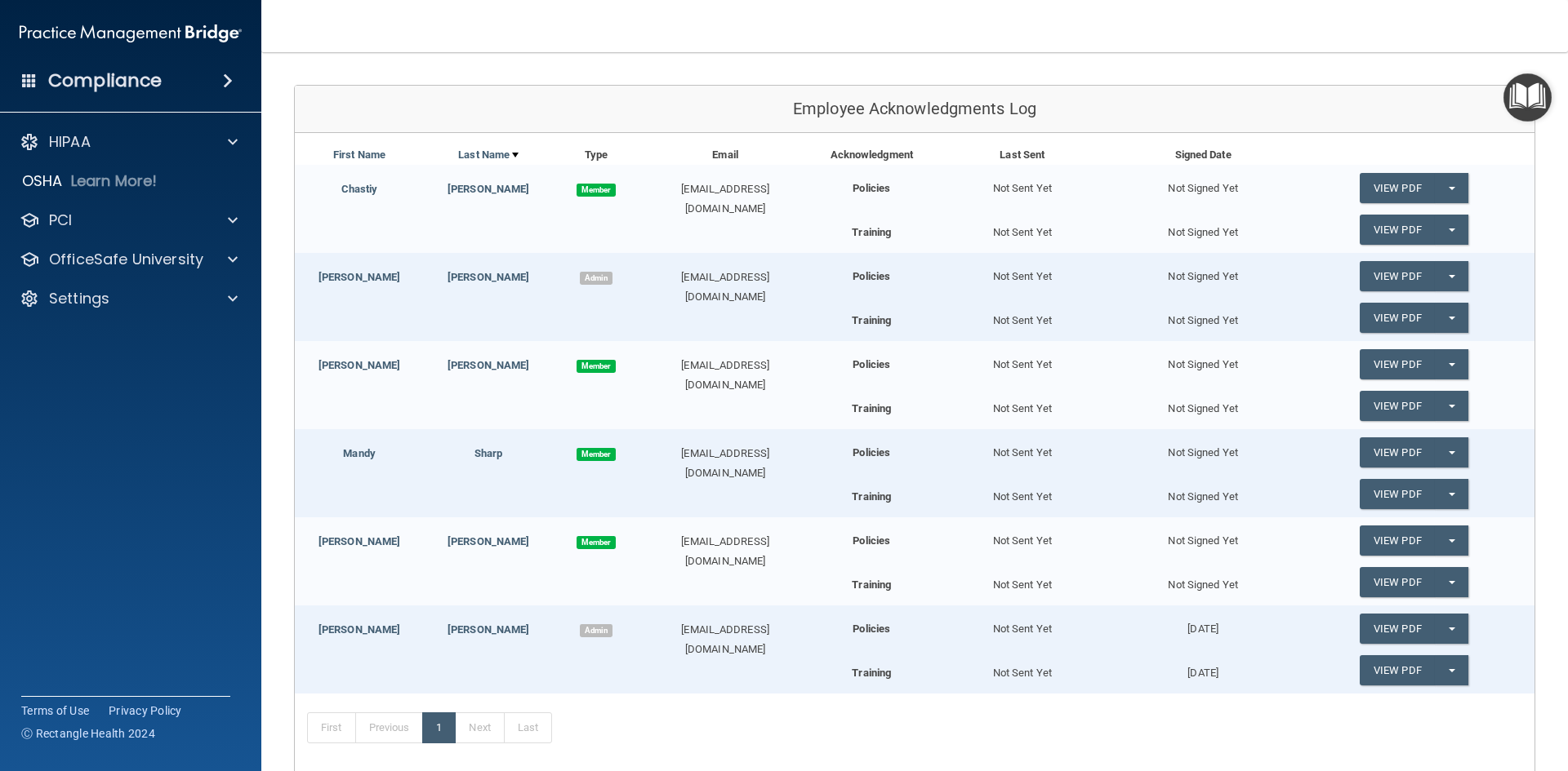
scroll to position [163, 0]
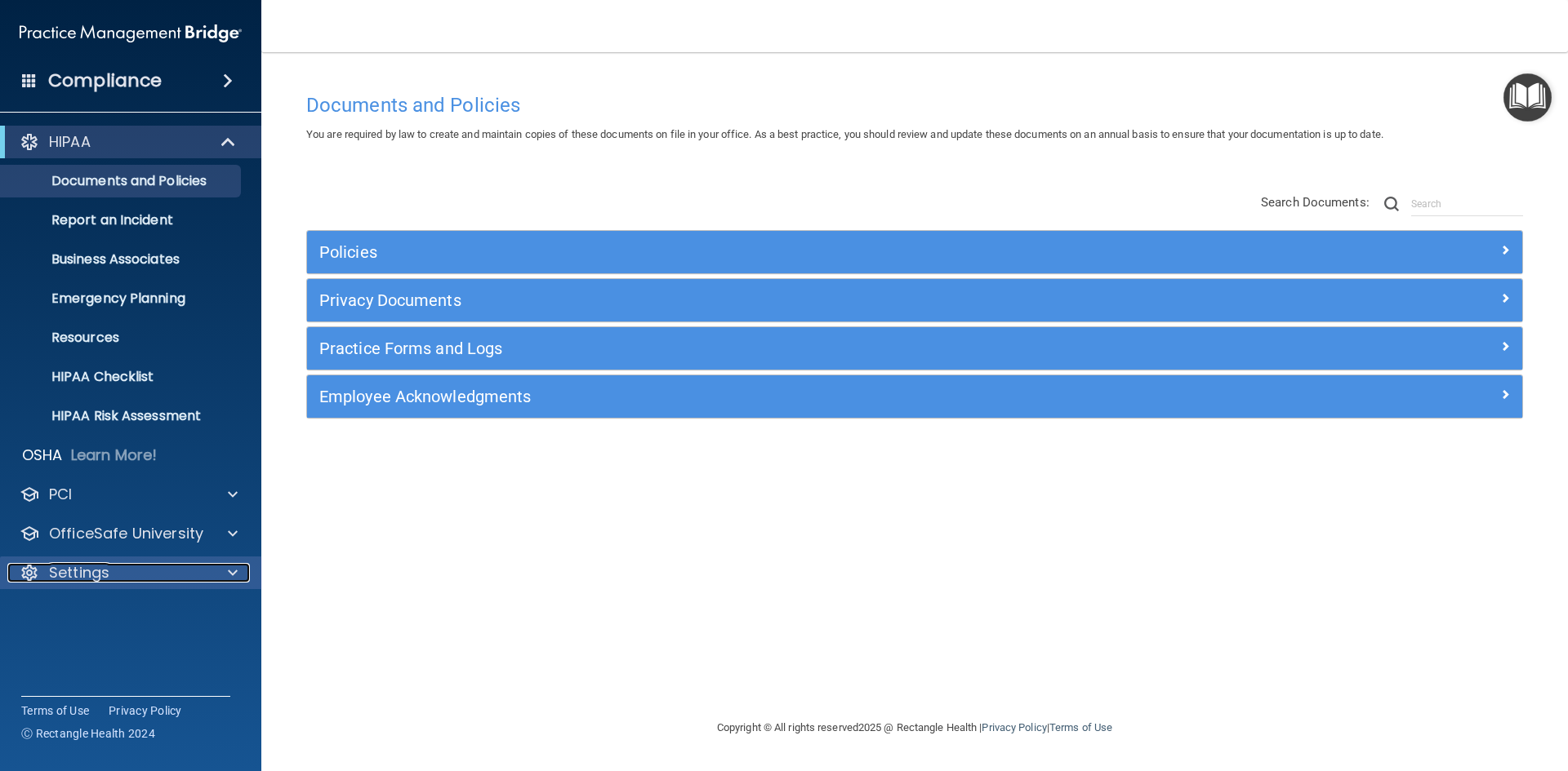
click at [110, 574] on div "Settings" at bounding box center [108, 573] width 202 height 19
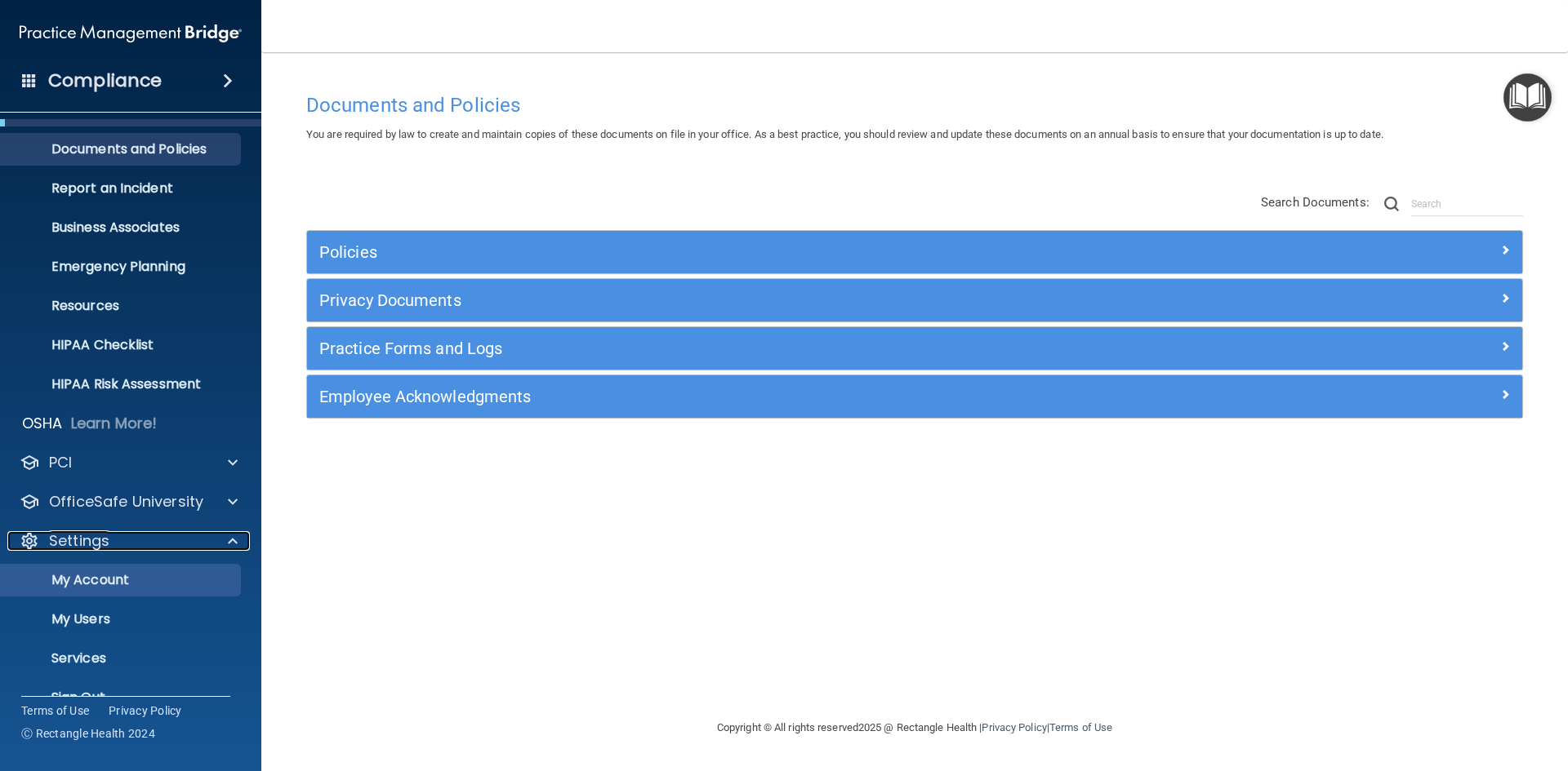
scroll to position [63, 0]
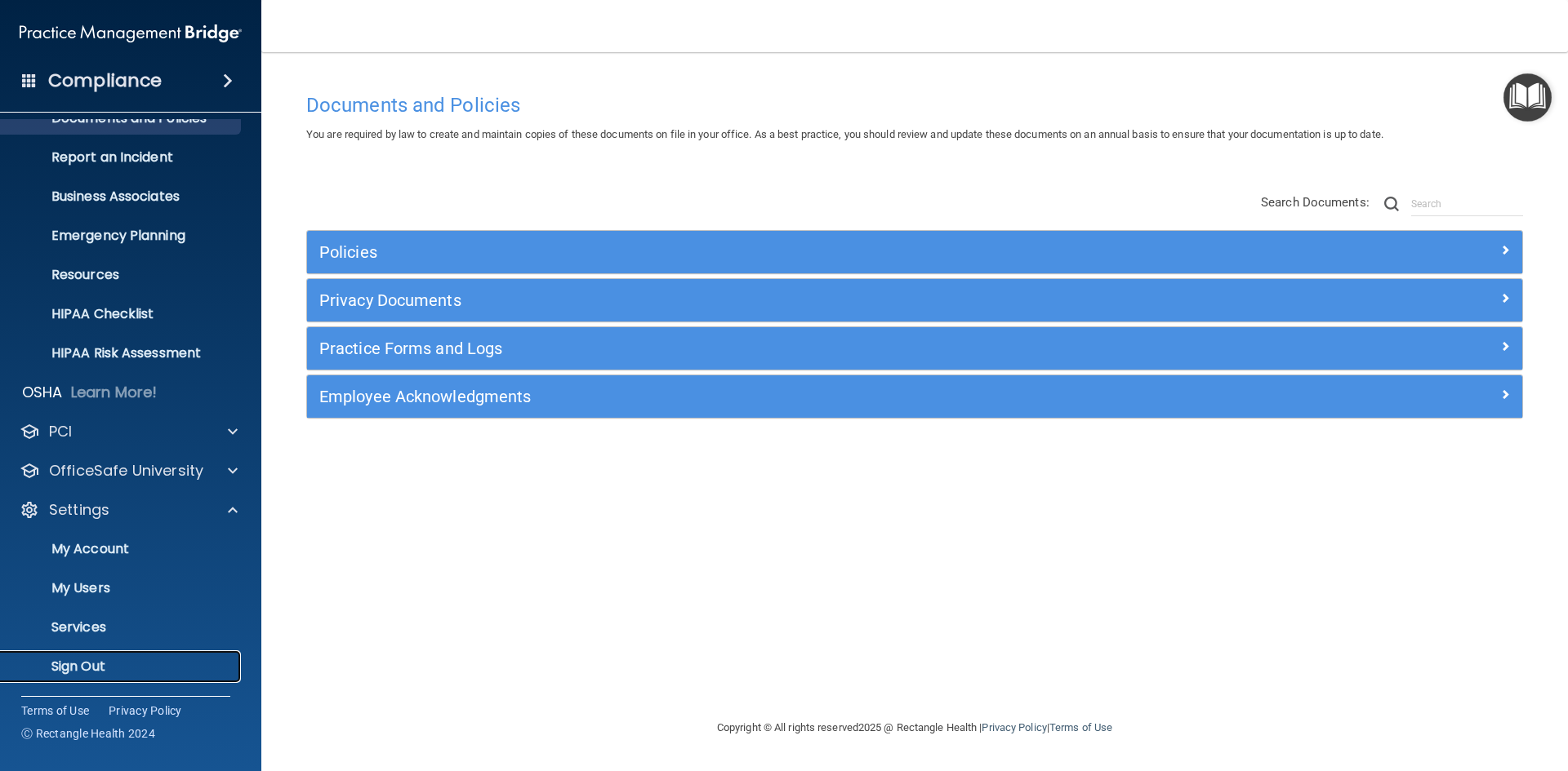
click at [108, 666] on p "Sign Out" at bounding box center [122, 667] width 223 height 16
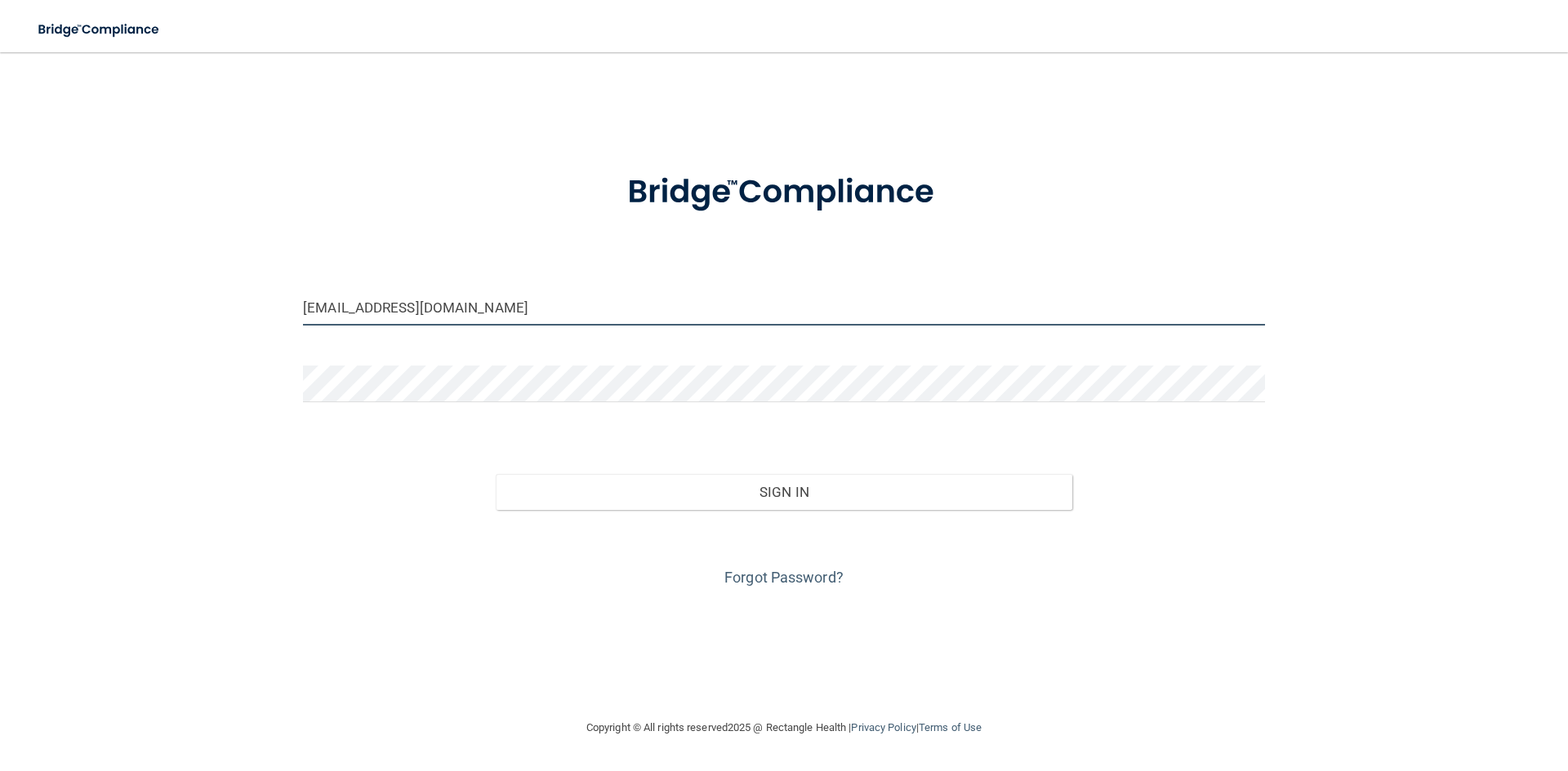
drag, startPoint x: 525, startPoint y: 314, endPoint x: 253, endPoint y: 305, distance: 272.1
click at [253, 305] on div "[EMAIL_ADDRESS][DOMAIN_NAME] Invalid email/password. You don't have permission …" at bounding box center [784, 385] width 1503 height 633
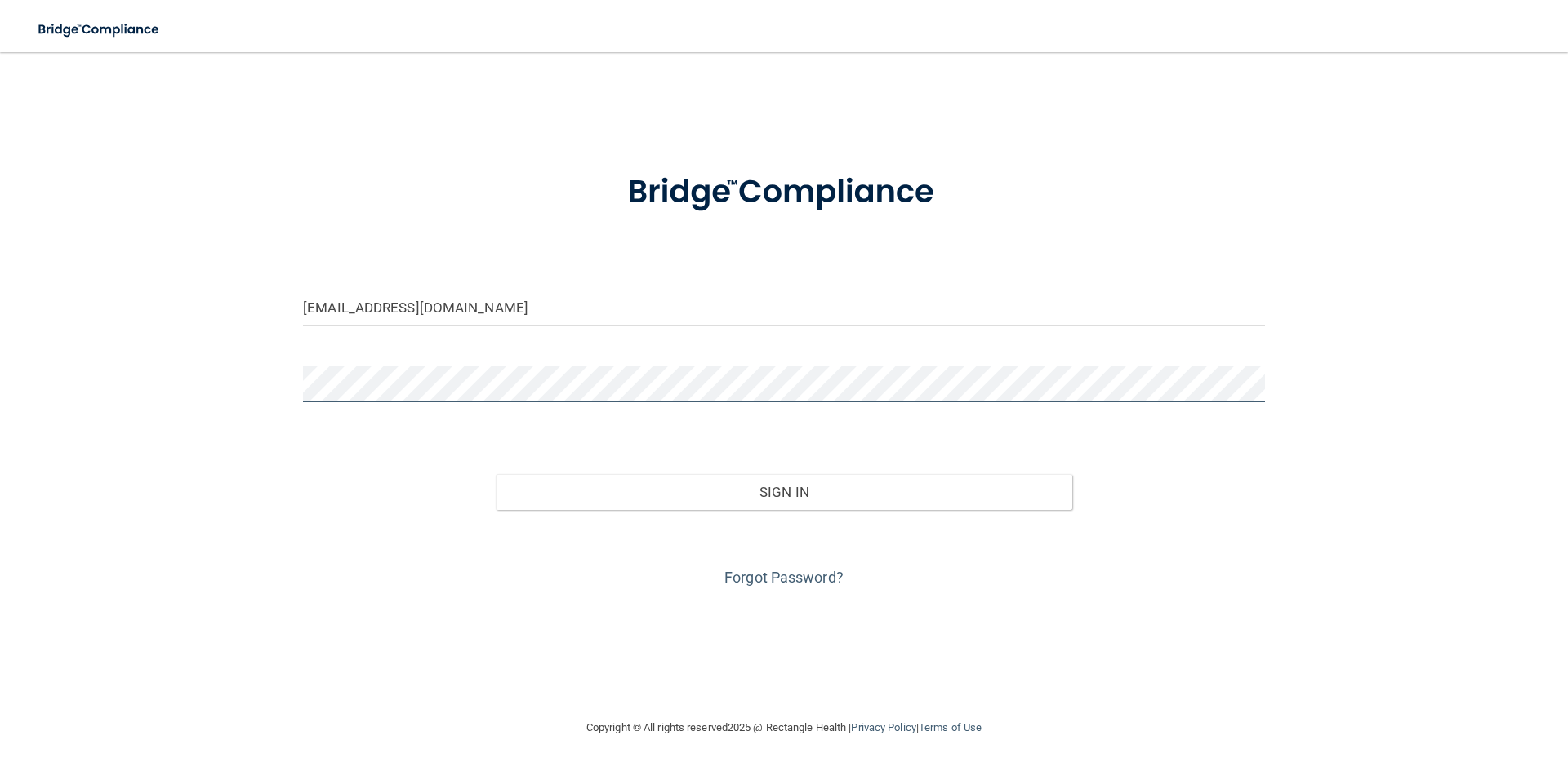
click at [139, 364] on div "Chassybug47@icloud.com Invalid email/password. You don't have permission to acc…" at bounding box center [784, 385] width 1503 height 633
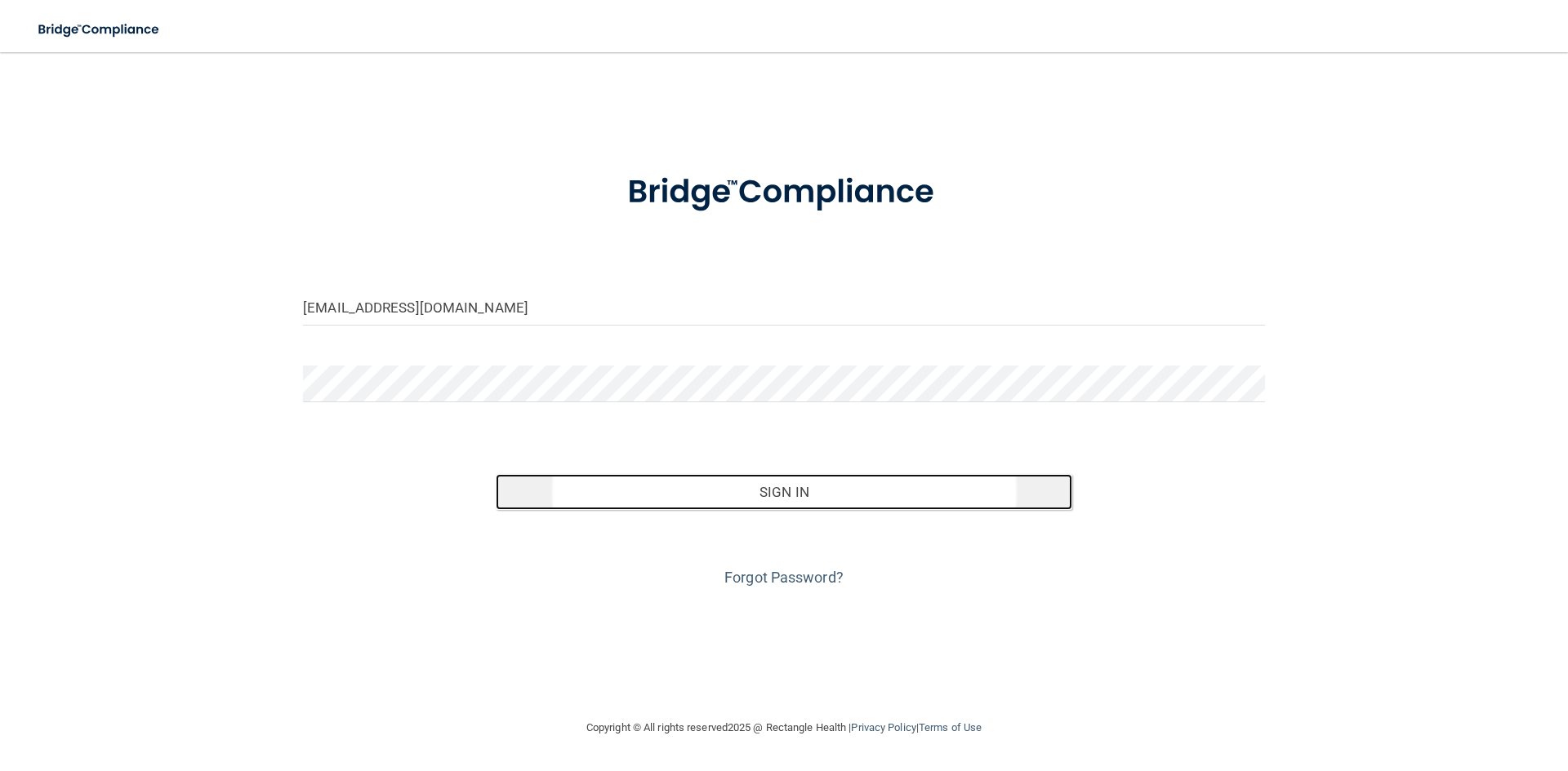
click at [922, 491] on button "Sign In" at bounding box center [784, 492] width 577 height 36
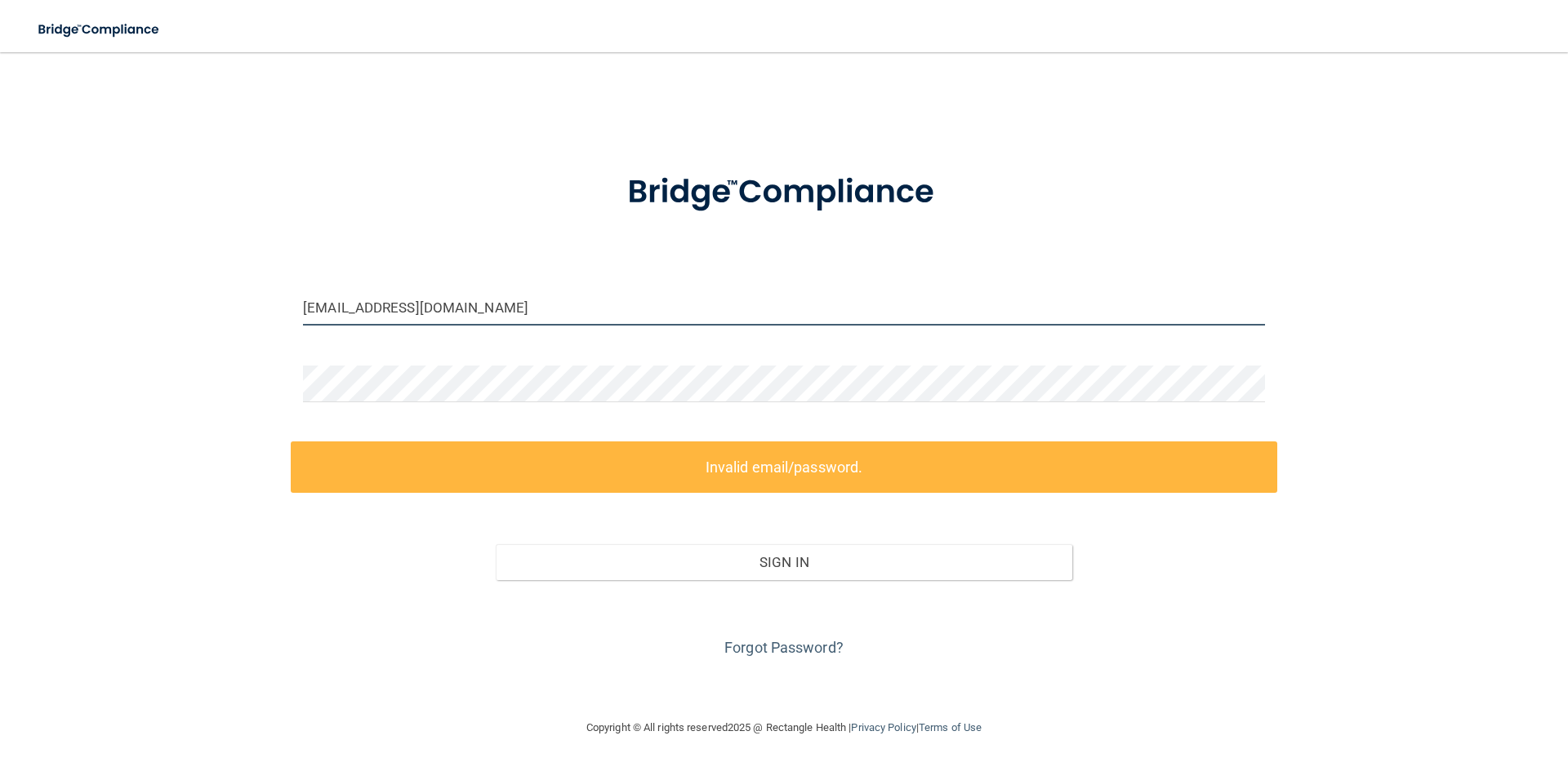
click at [309, 306] on input "Chassybug47@icloud.com" at bounding box center [784, 307] width 962 height 37
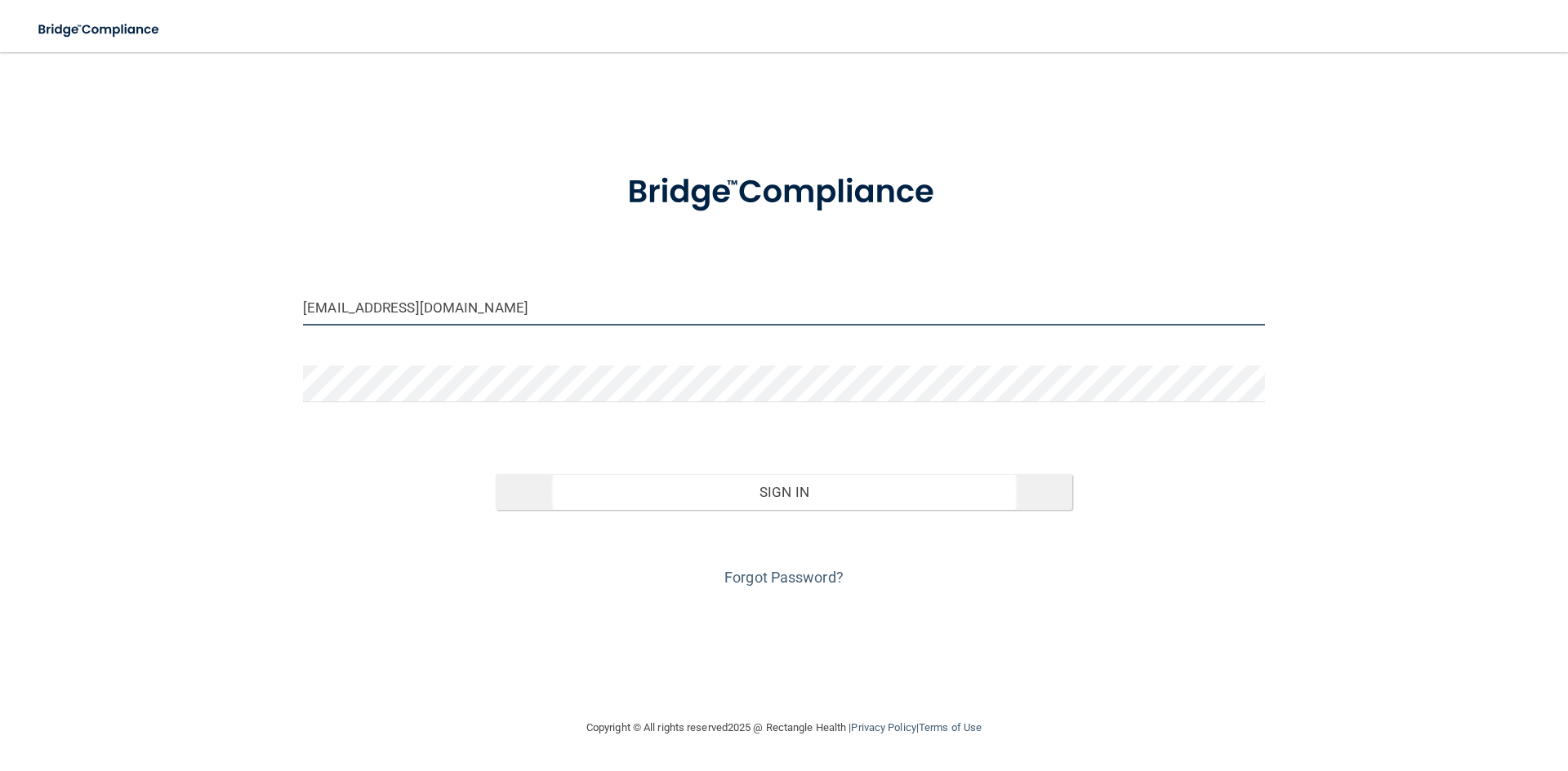
type input "[EMAIL_ADDRESS][DOMAIN_NAME]"
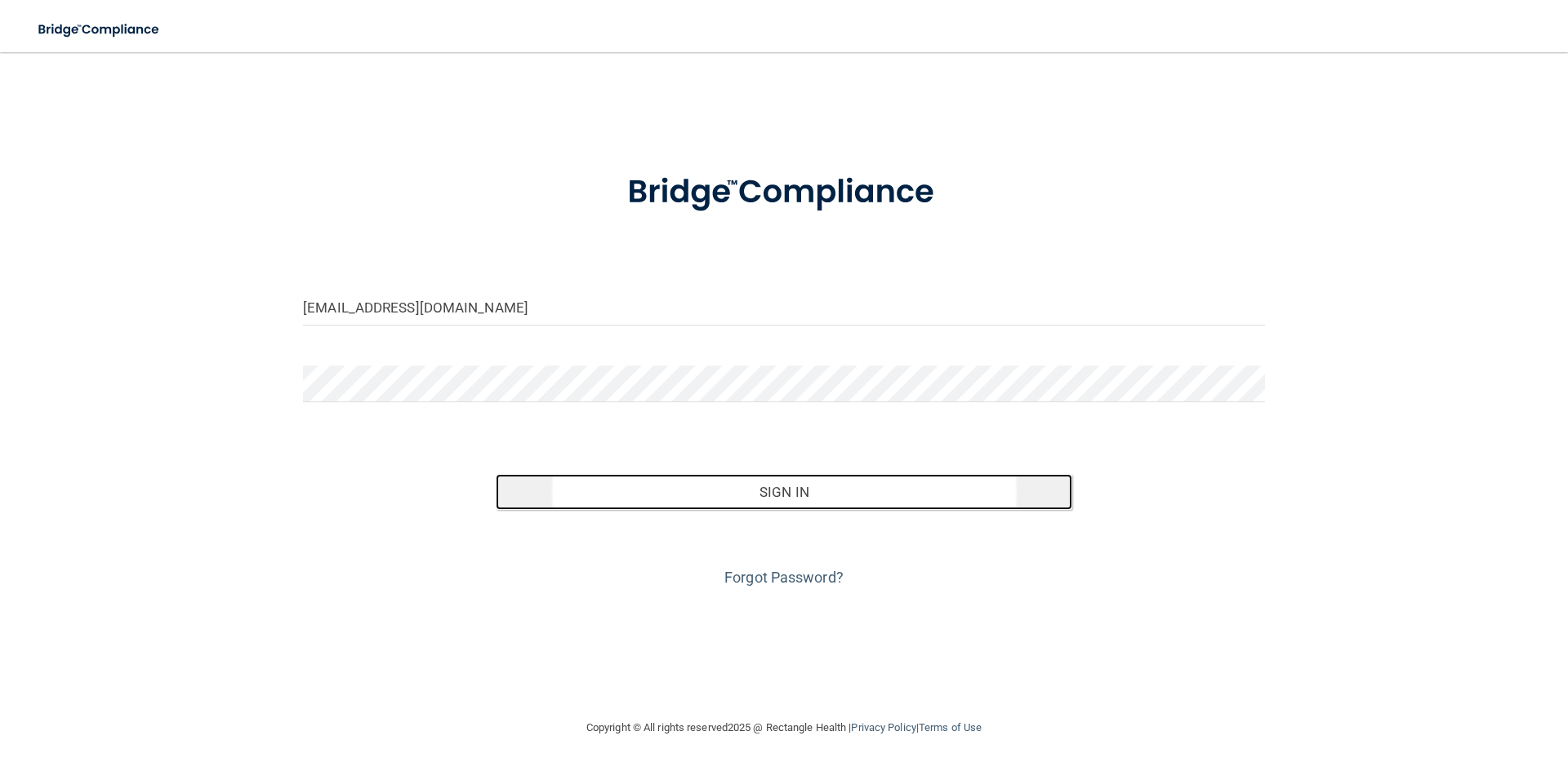
click at [693, 503] on button "Sign In" at bounding box center [784, 492] width 577 height 36
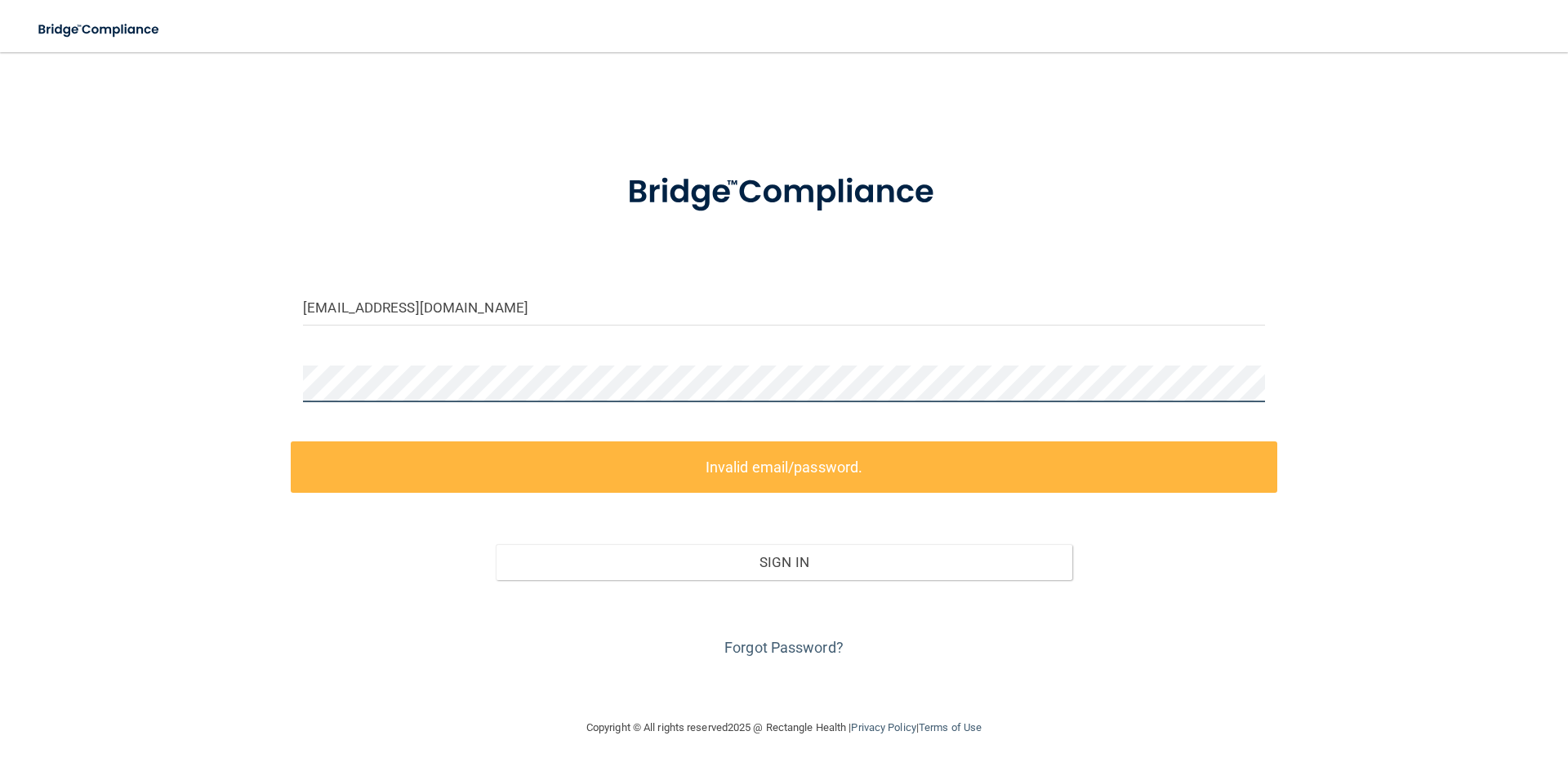
click at [217, 382] on div "chassybug47@icloud.com Invalid email/password. You don't have permission to acc…" at bounding box center [784, 385] width 1503 height 633
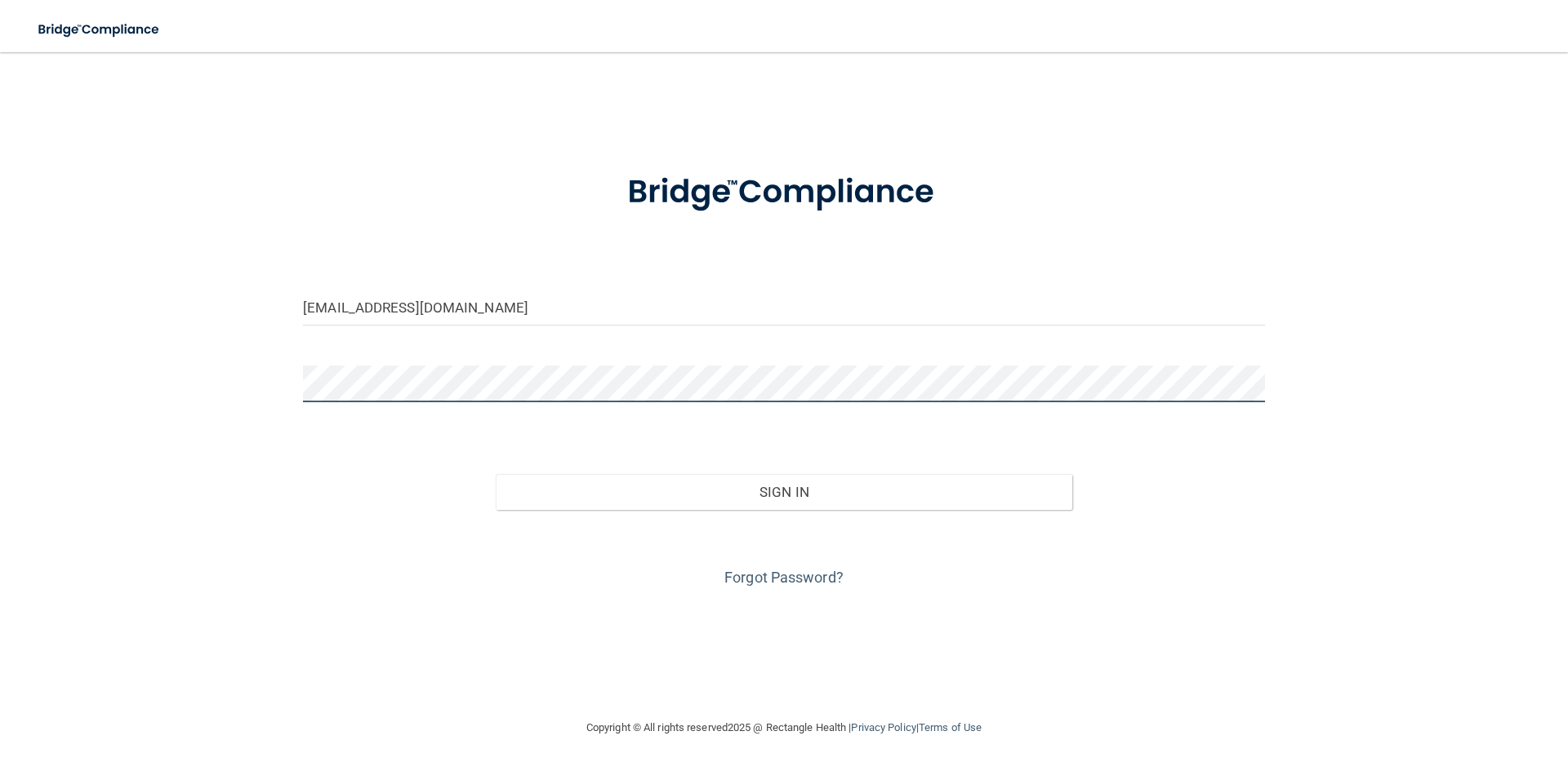
click at [496, 474] on button "Sign In" at bounding box center [784, 492] width 577 height 36
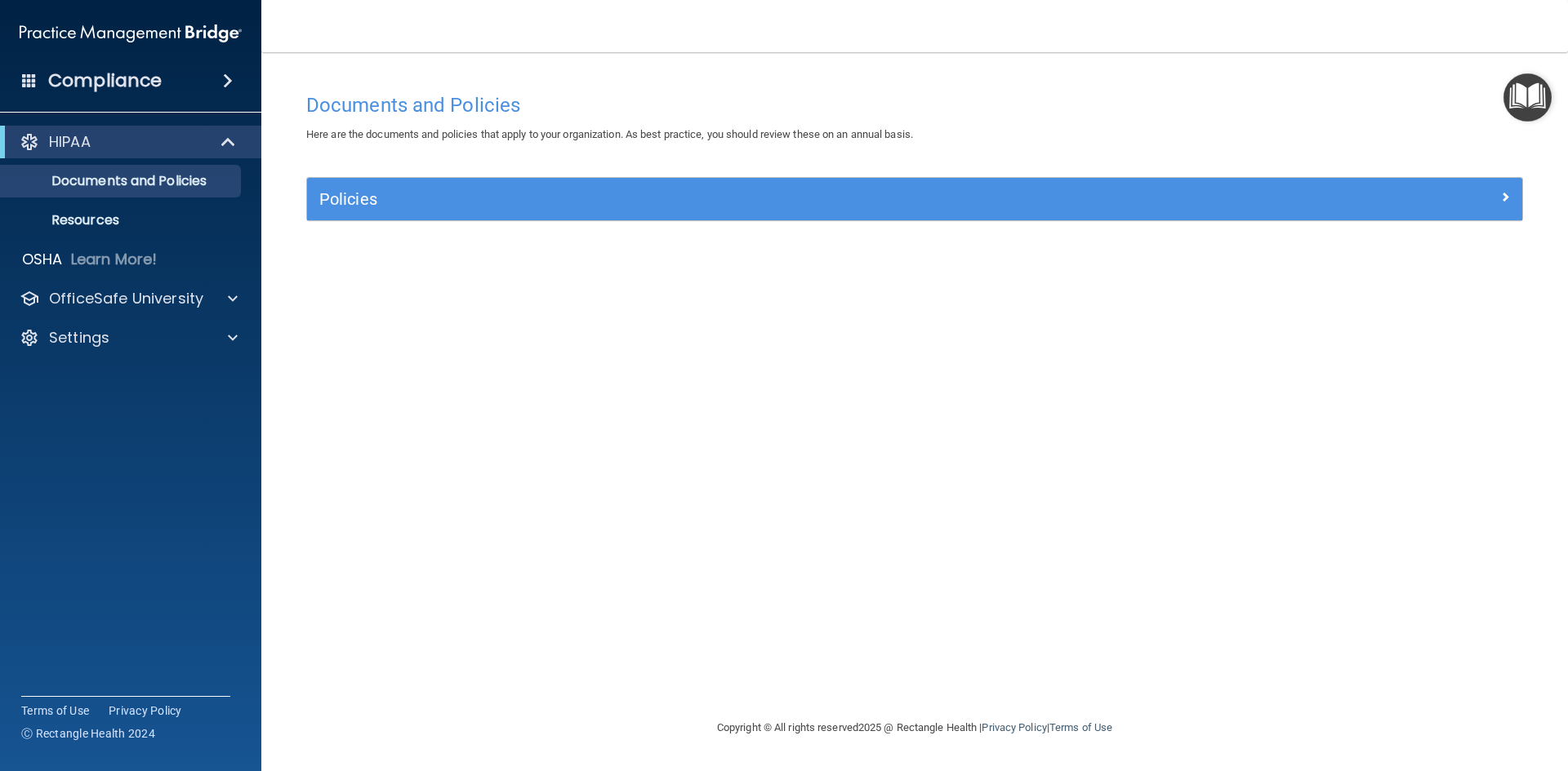
click at [566, 213] on div "Policies" at bounding box center [914, 199] width 1215 height 42
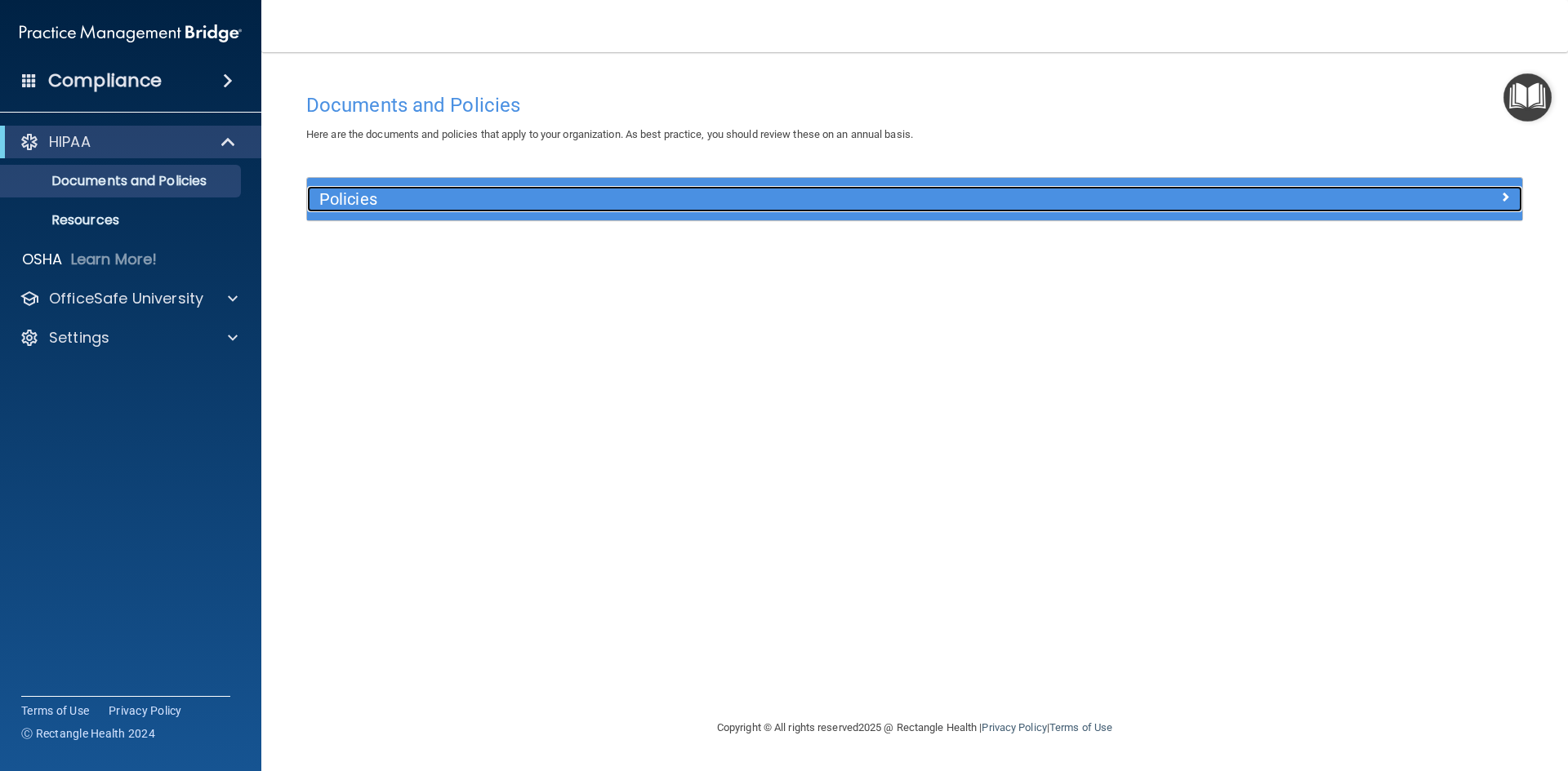
click at [1485, 196] on div at bounding box center [1370, 196] width 304 height 19
